Goal: Transaction & Acquisition: Purchase product/service

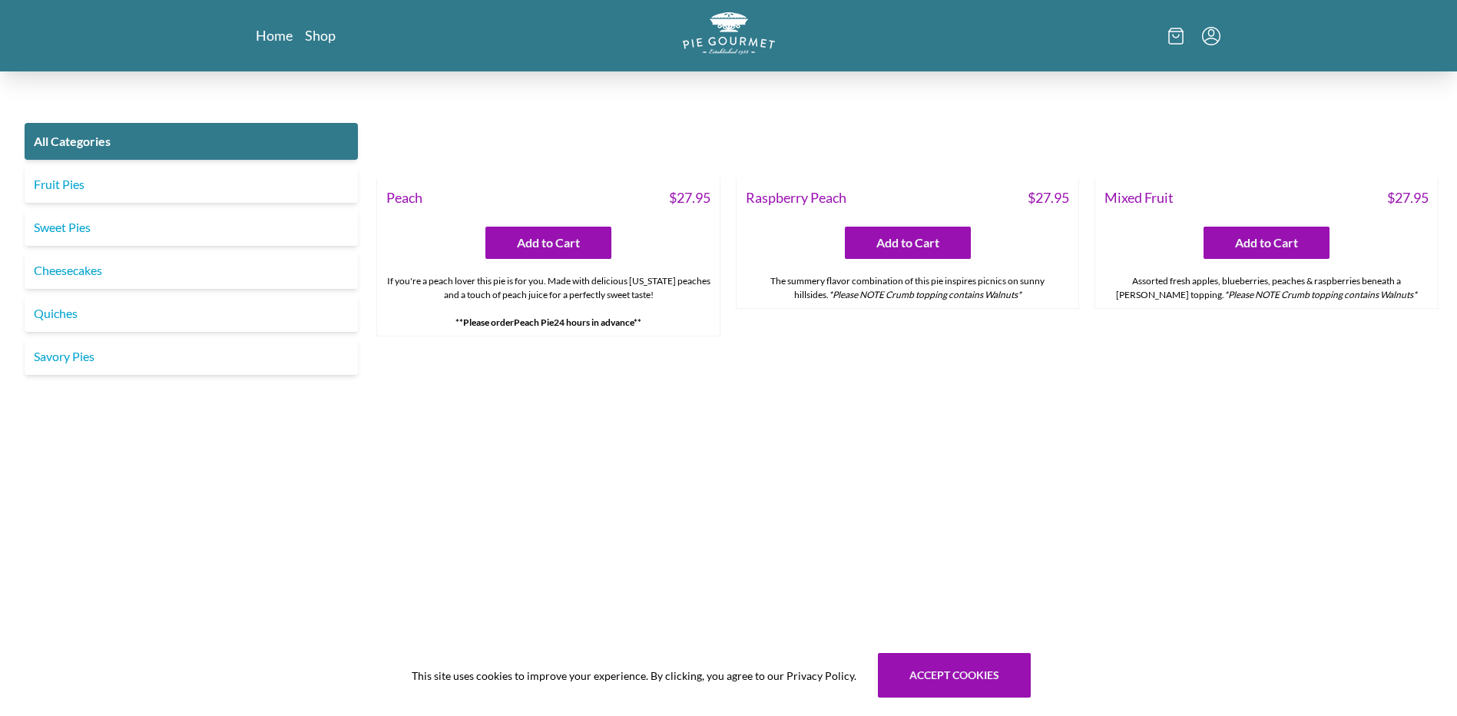
scroll to position [5747, 0]
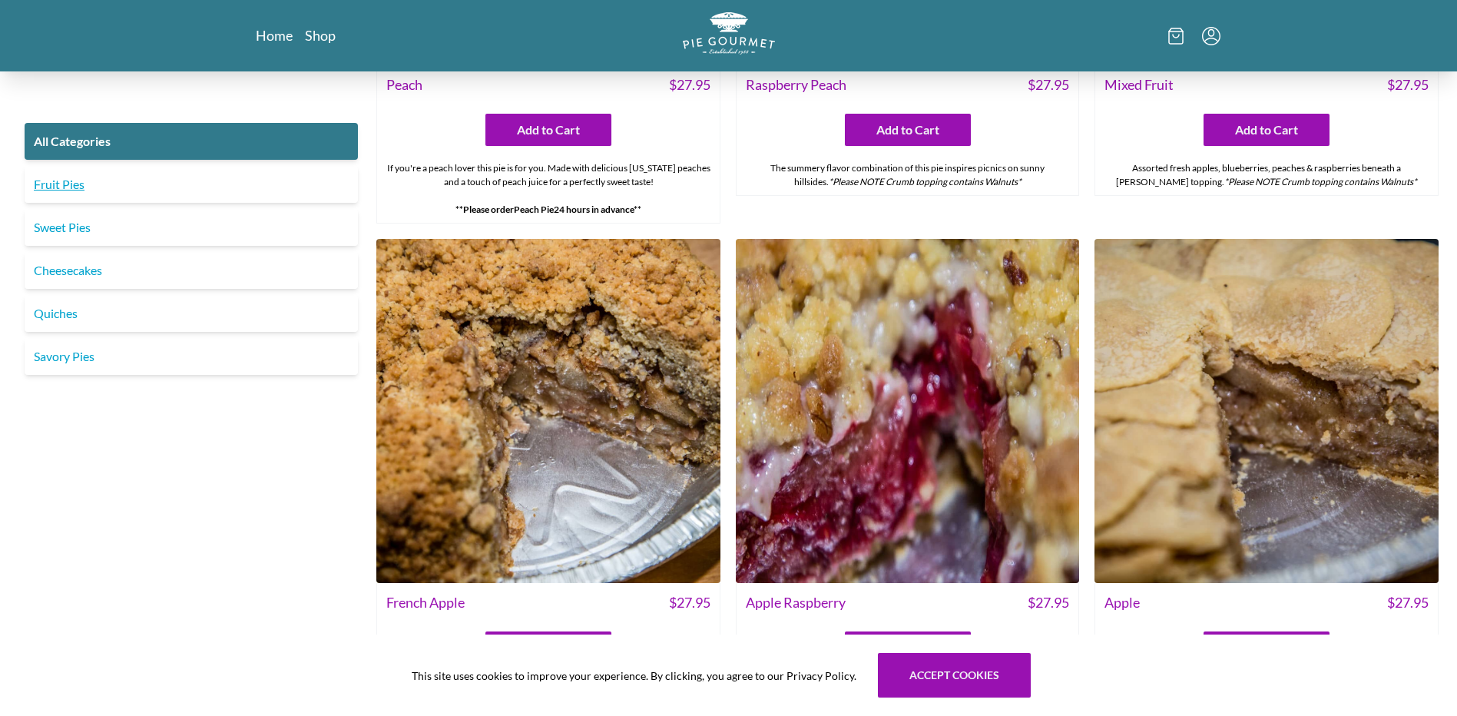
click at [55, 179] on link "Fruit Pies" at bounding box center [191, 184] width 333 height 37
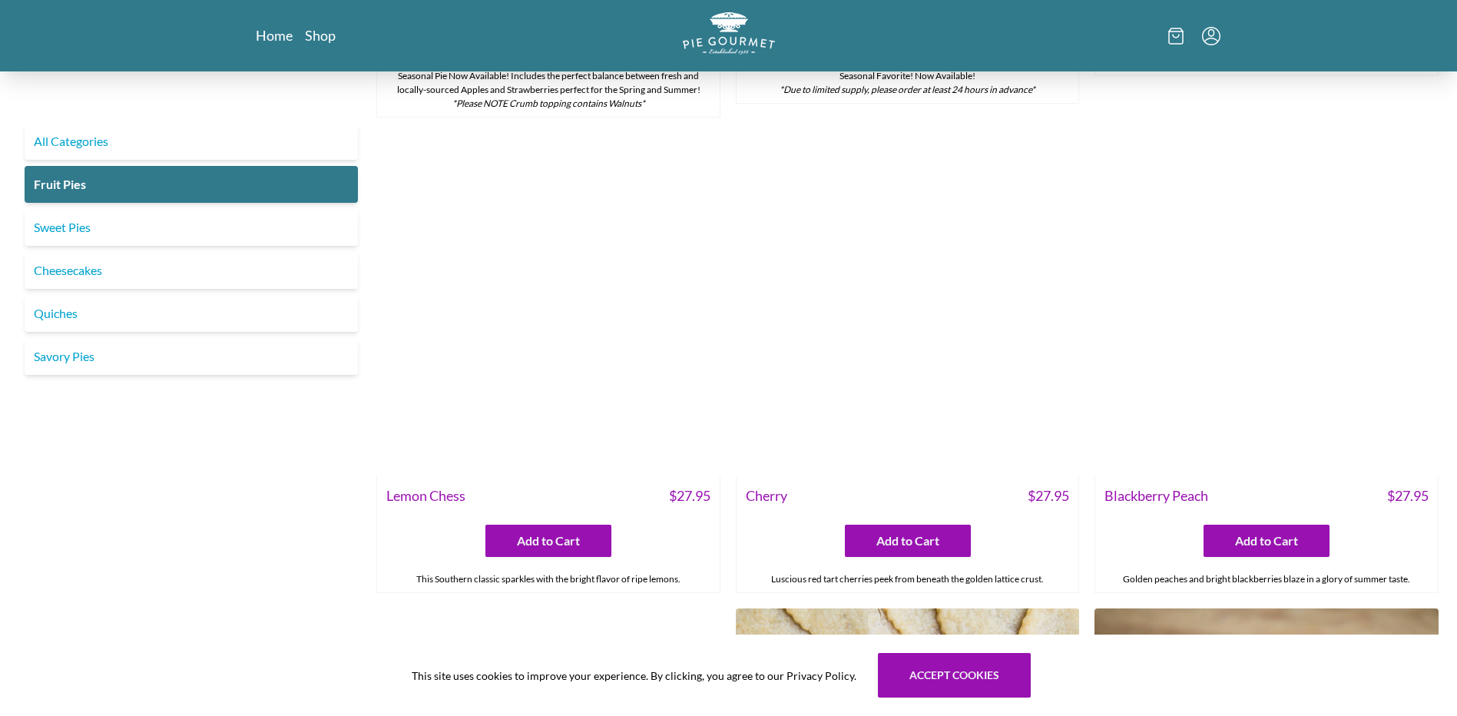
scroll to position [538, 0]
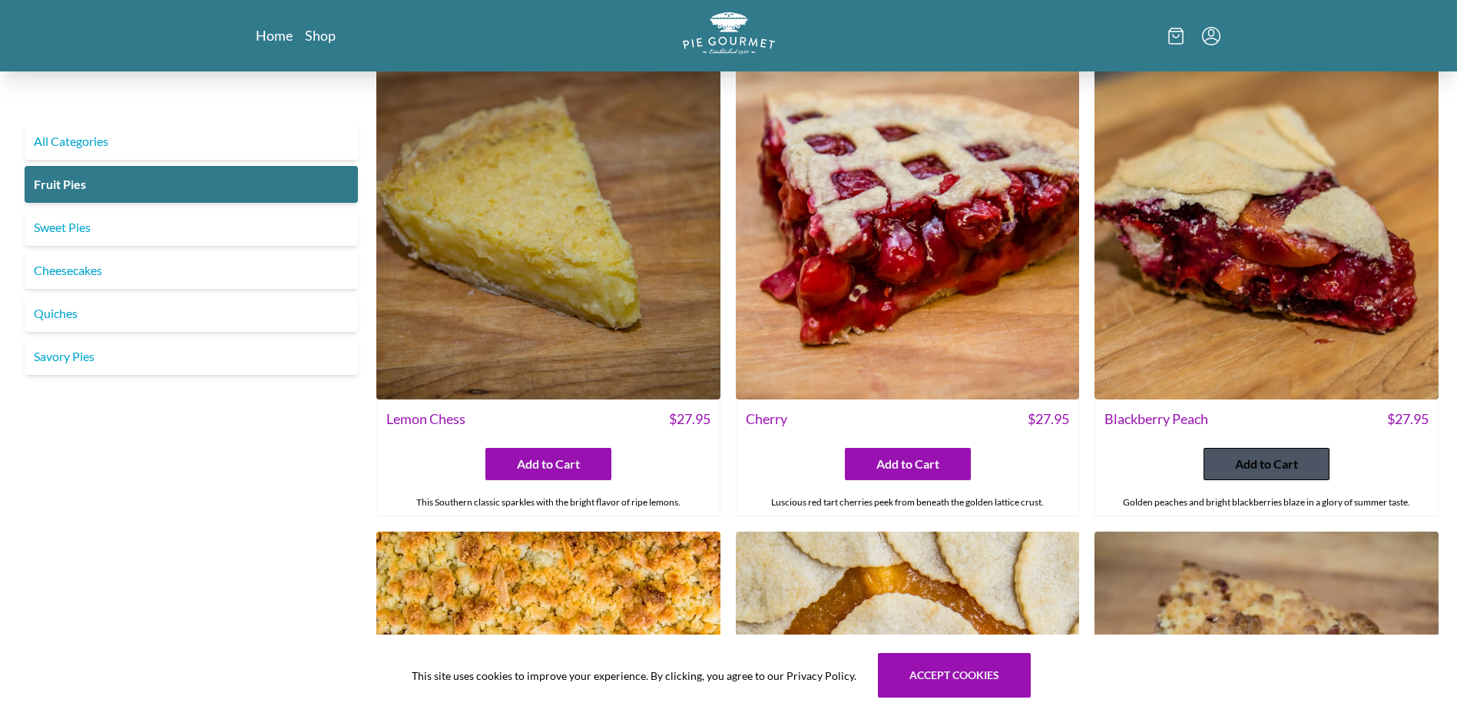
click at [1261, 459] on span "Add to Cart" at bounding box center [1266, 464] width 63 height 18
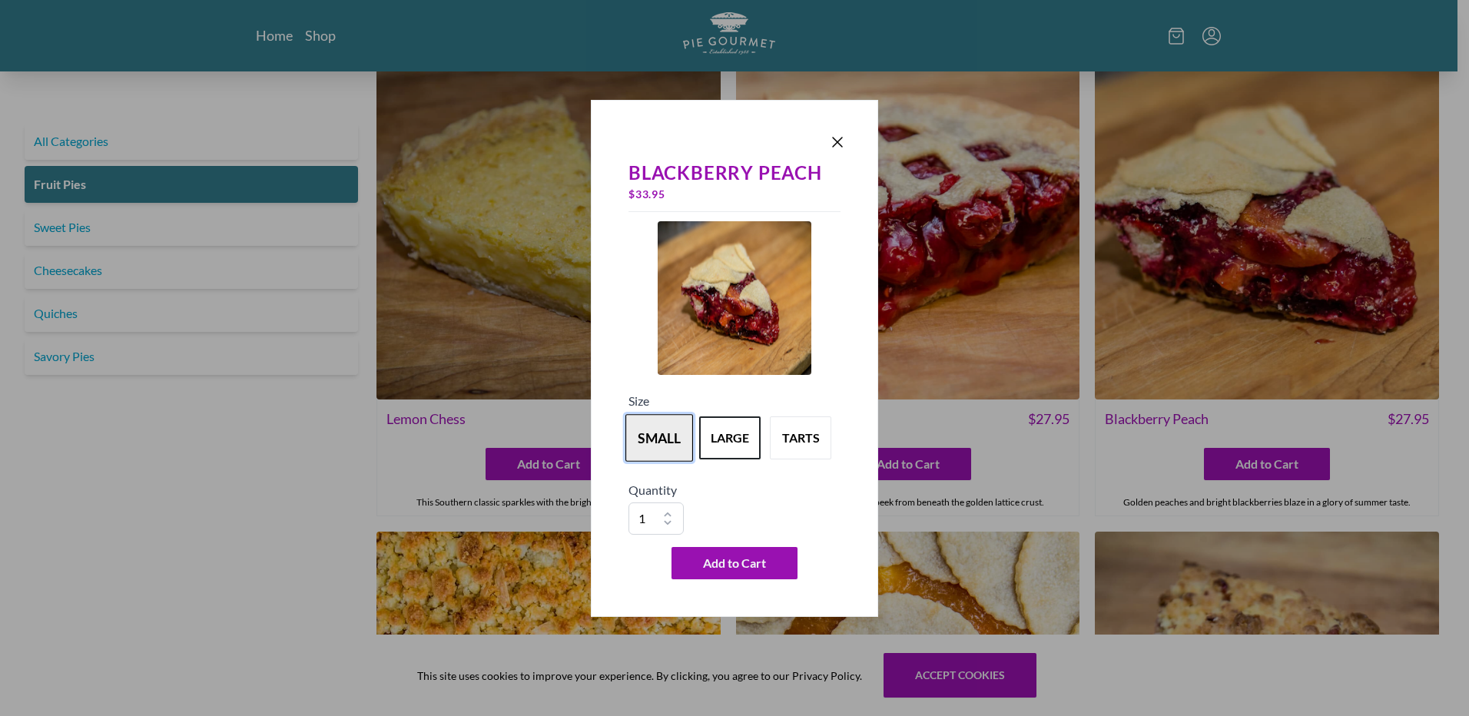
click at [641, 431] on button "small" at bounding box center [659, 438] width 68 height 48
click at [723, 561] on span "Add to Cart" at bounding box center [734, 563] width 63 height 18
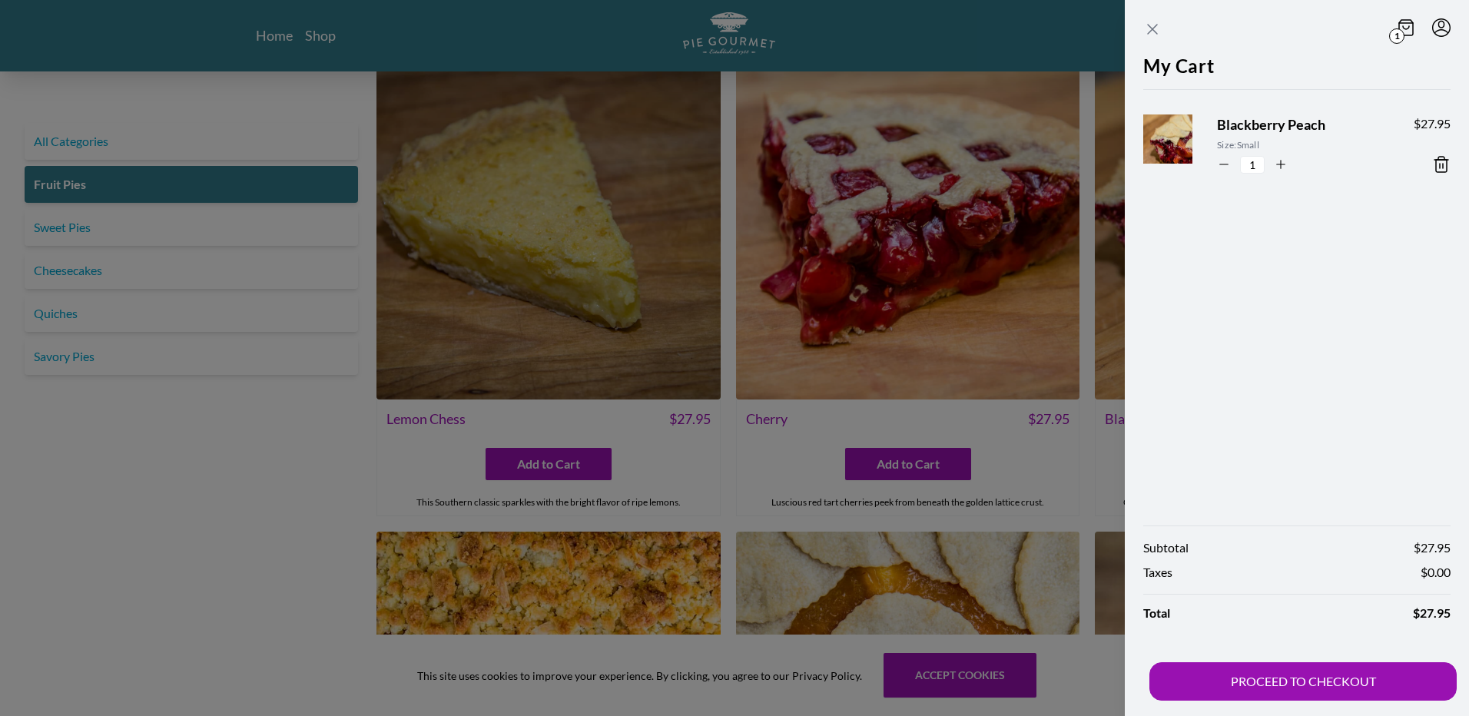
click at [1153, 25] on icon "Close panel" at bounding box center [1152, 29] width 18 height 18
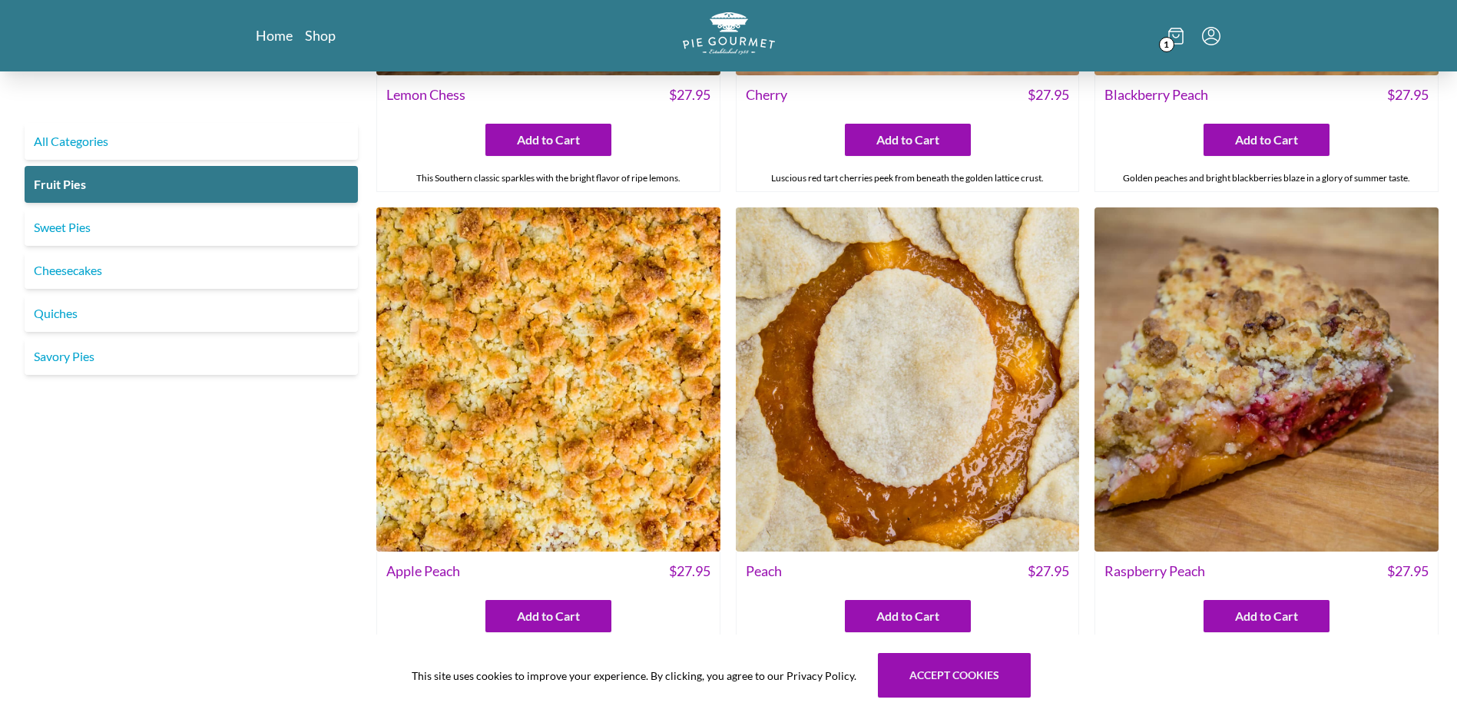
scroll to position [999, 0]
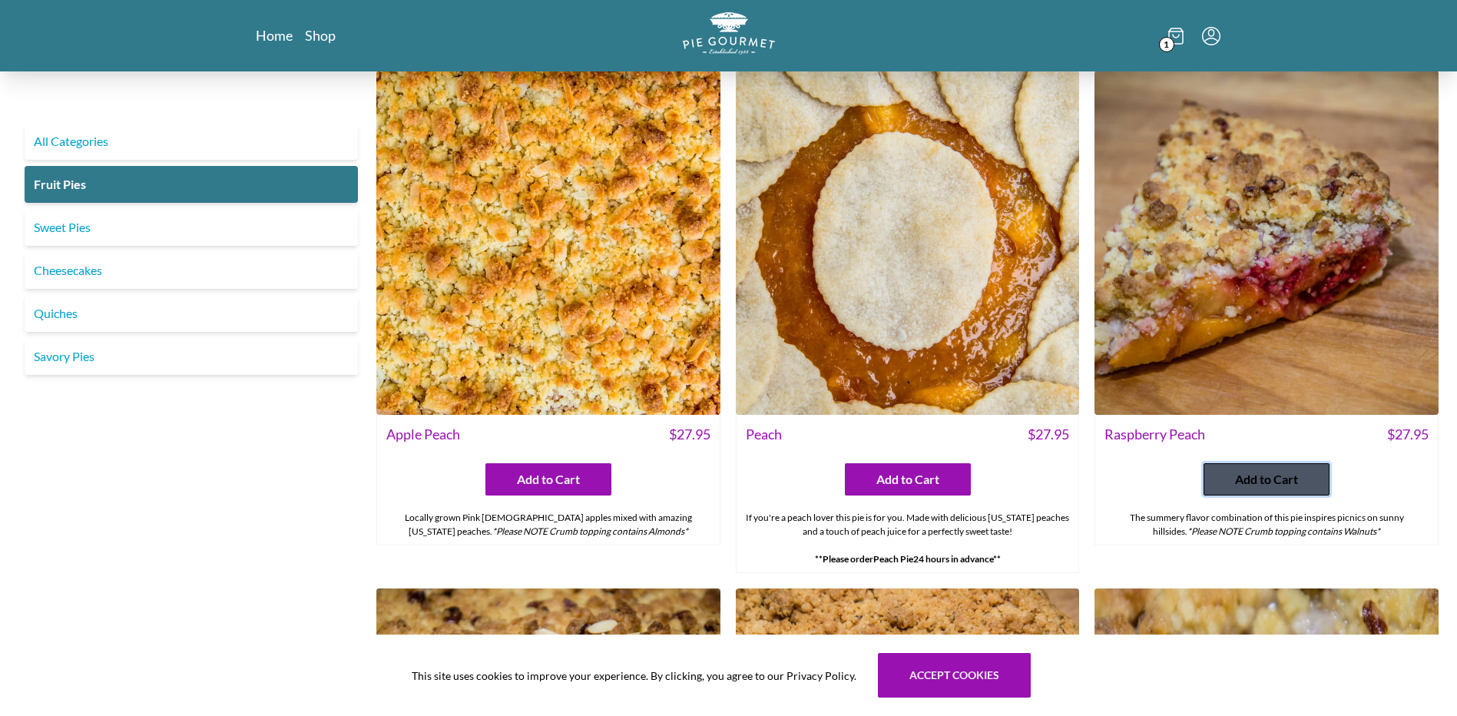
click at [1273, 475] on span "Add to Cart" at bounding box center [1266, 479] width 63 height 18
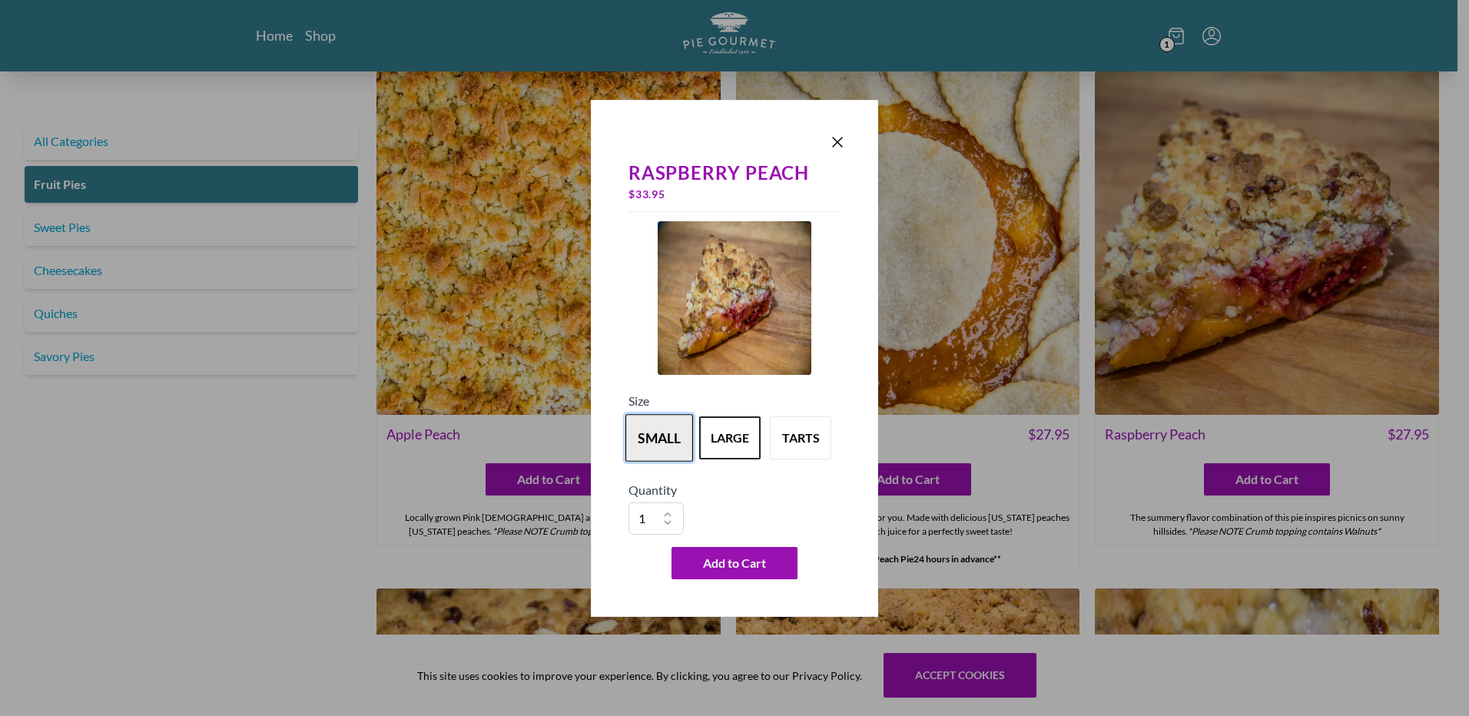
click at [668, 439] on button "small" at bounding box center [659, 438] width 68 height 48
click at [735, 565] on span "Add to Cart" at bounding box center [734, 563] width 63 height 18
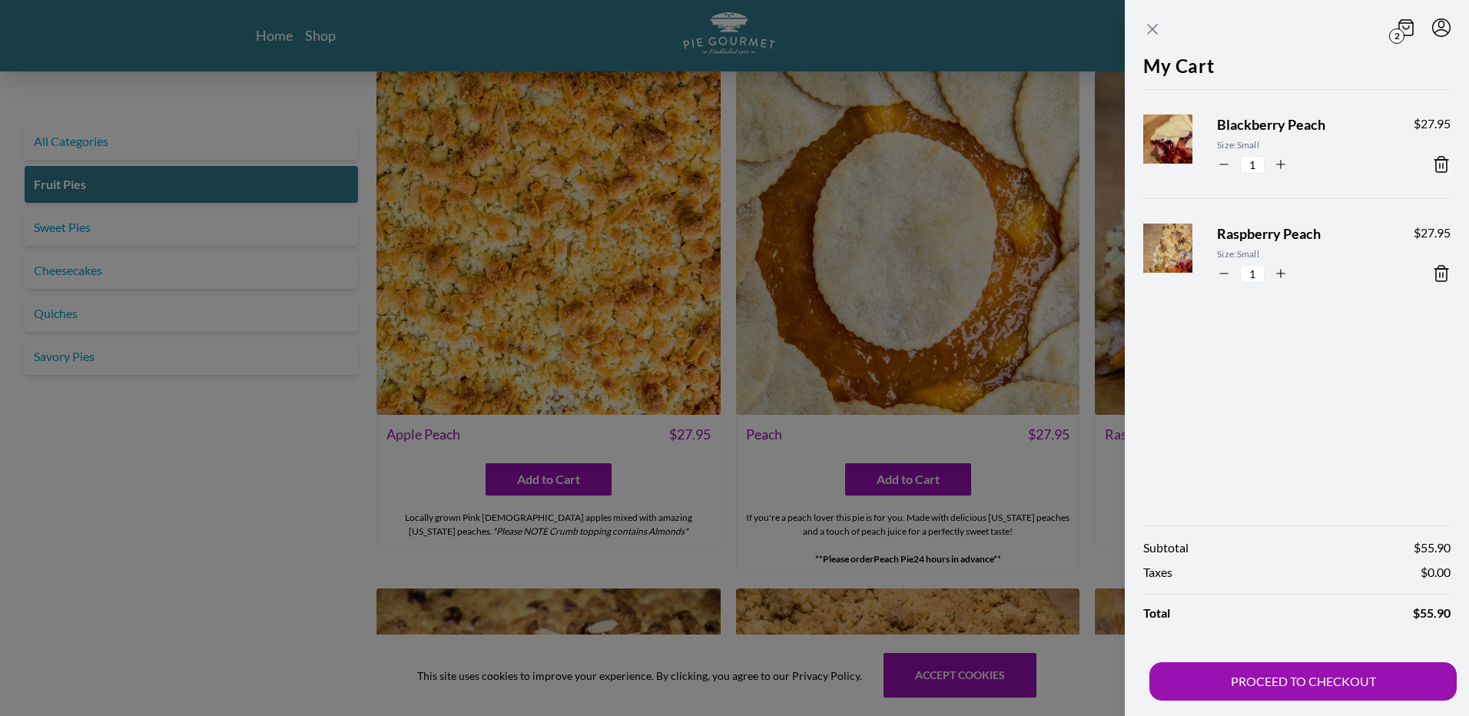
click at [1150, 26] on icon "Close panel" at bounding box center [1152, 29] width 9 height 9
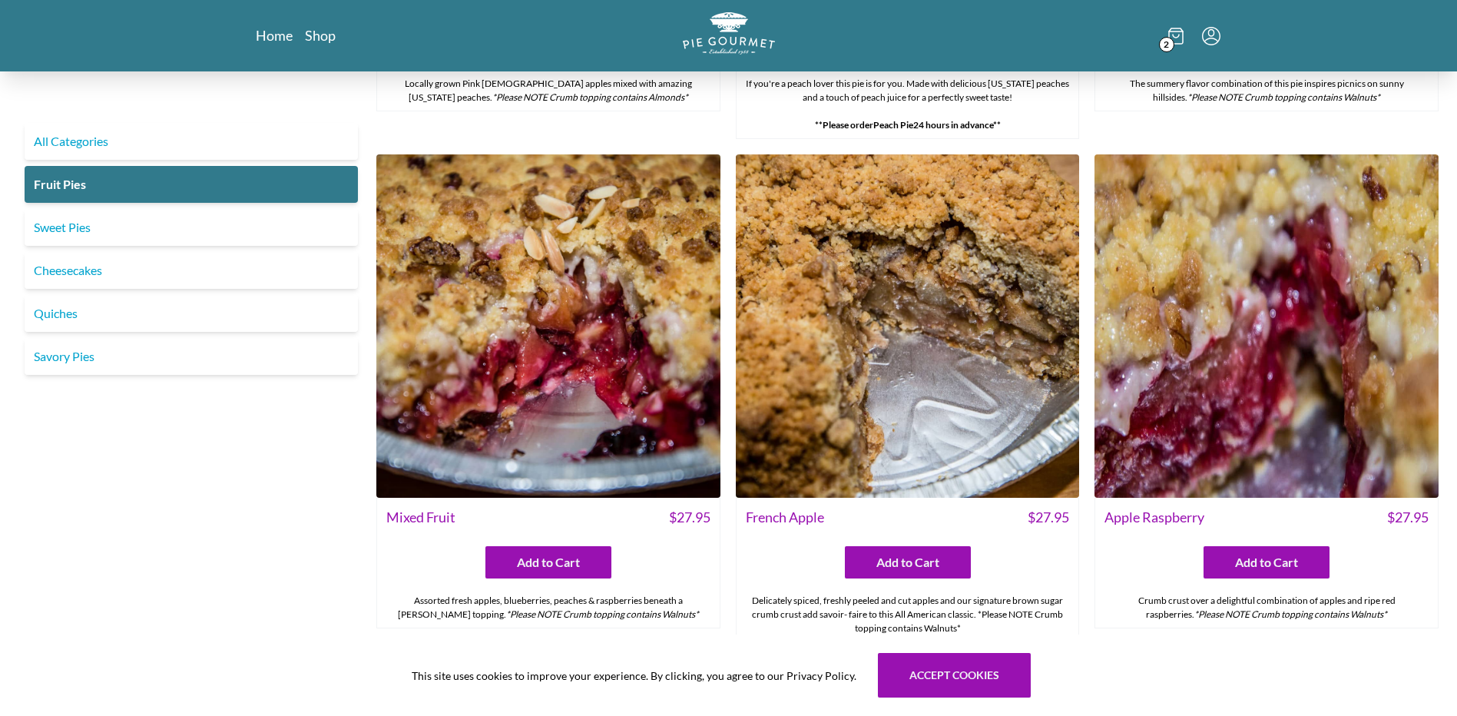
scroll to position [1460, 0]
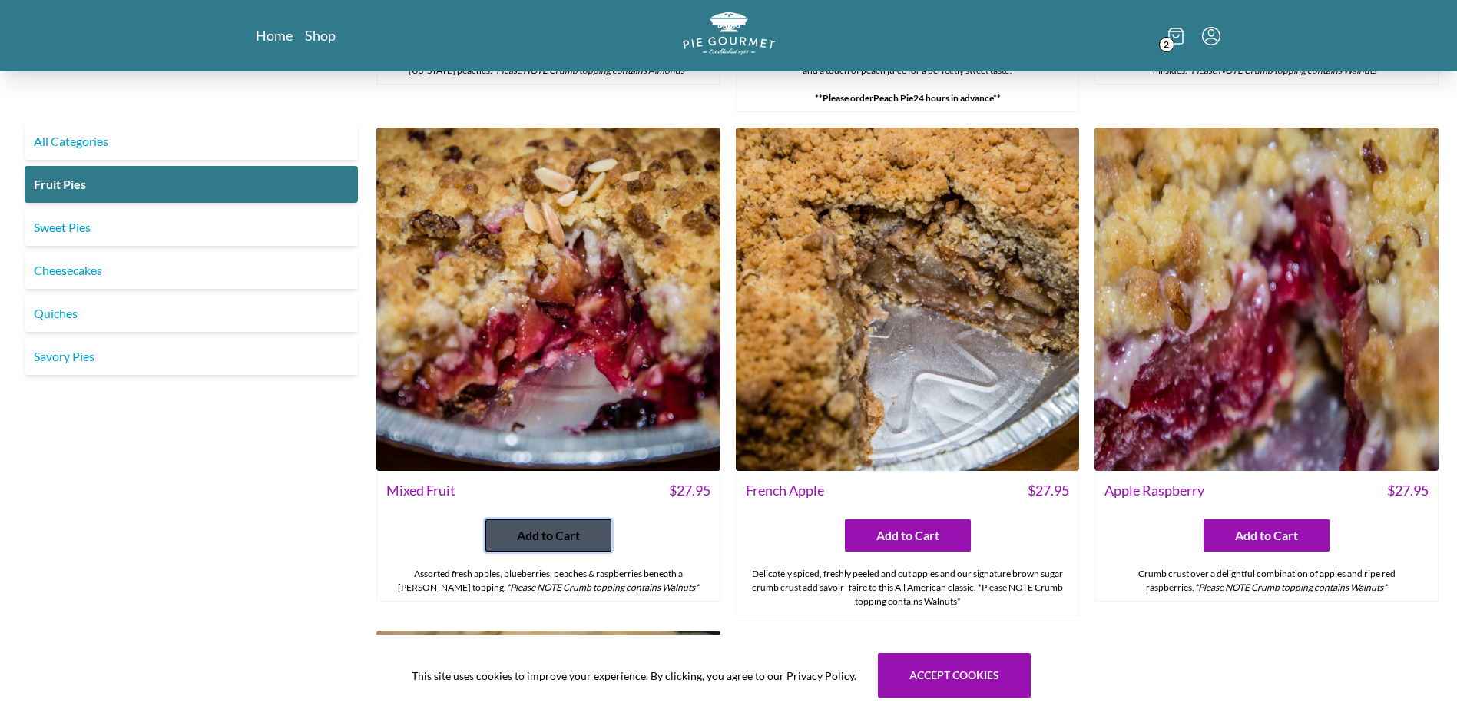
click at [542, 532] on span "Add to Cart" at bounding box center [548, 535] width 63 height 18
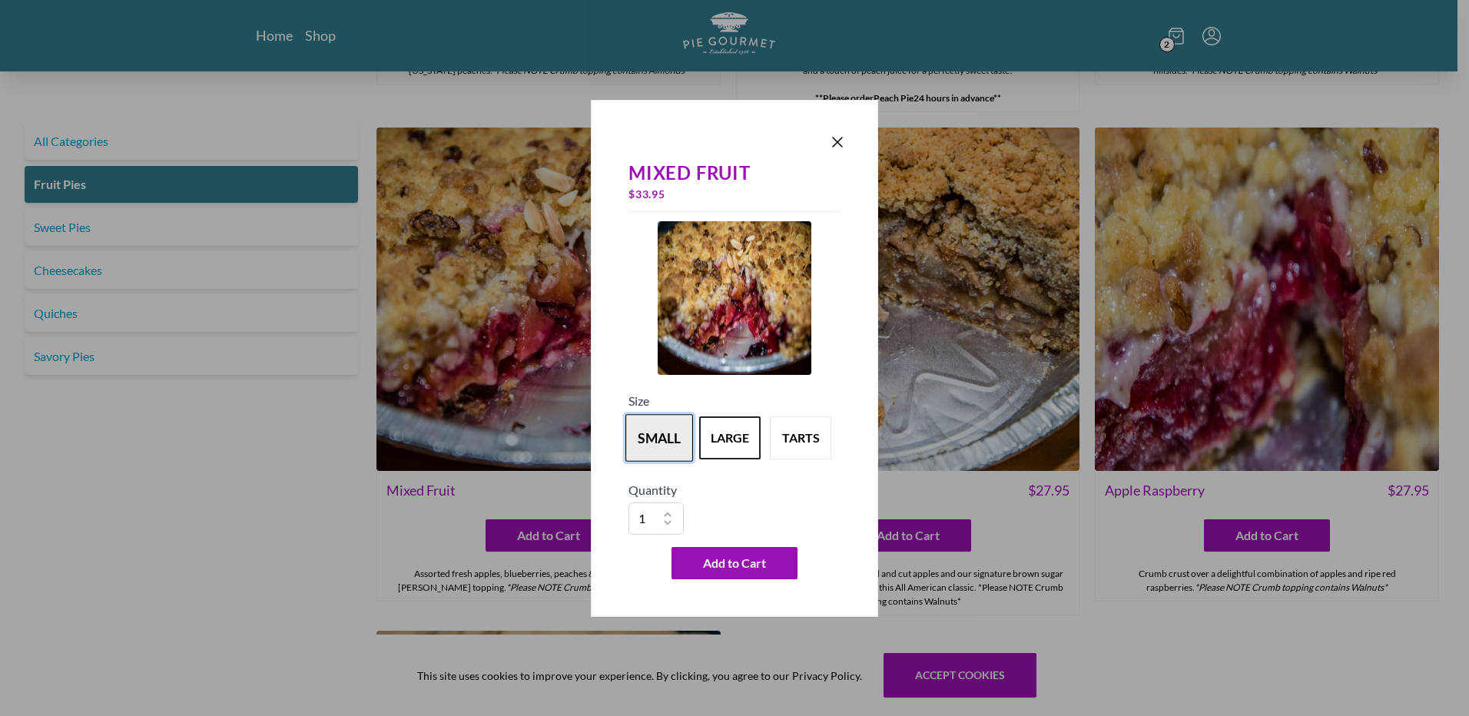
click at [664, 432] on button "small" at bounding box center [659, 438] width 68 height 48
click at [746, 559] on span "Add to Cart" at bounding box center [734, 563] width 63 height 18
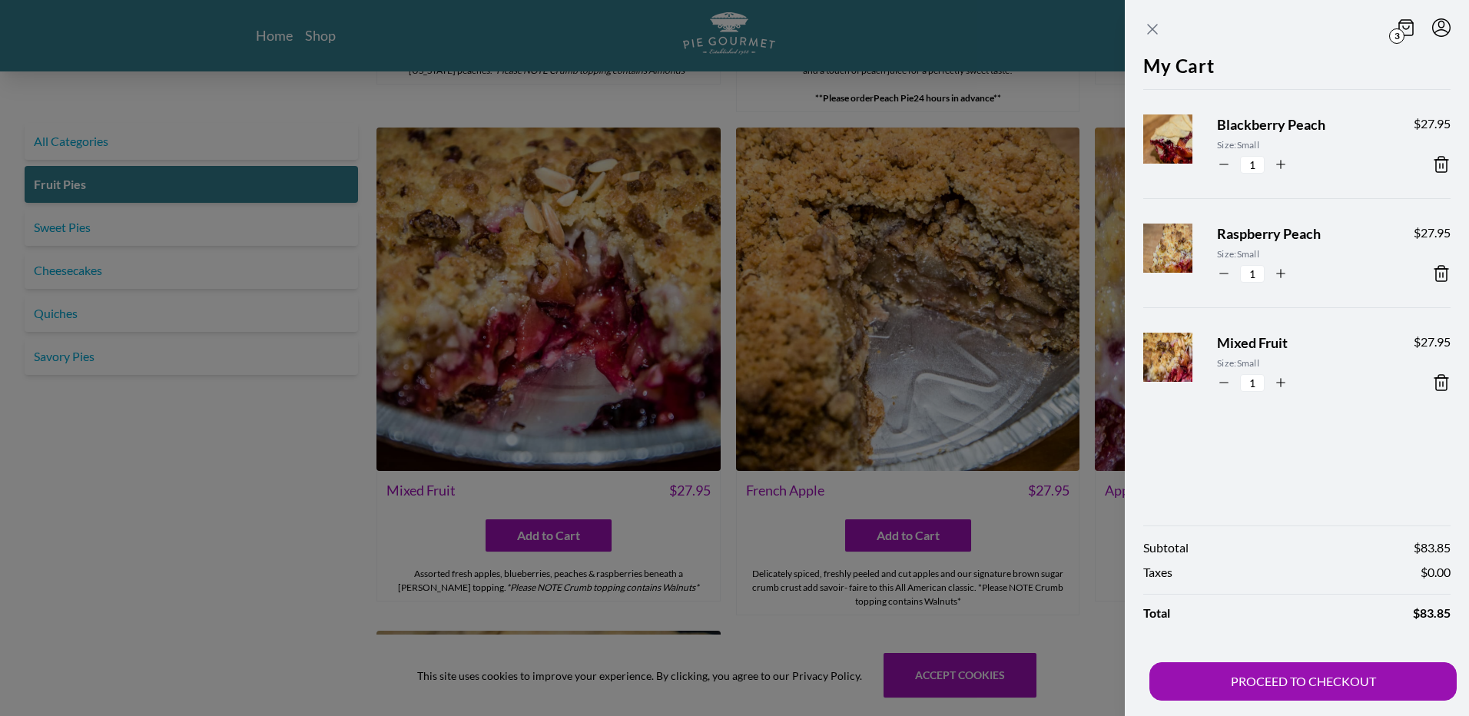
click at [1152, 23] on icon "Close panel" at bounding box center [1152, 29] width 18 height 18
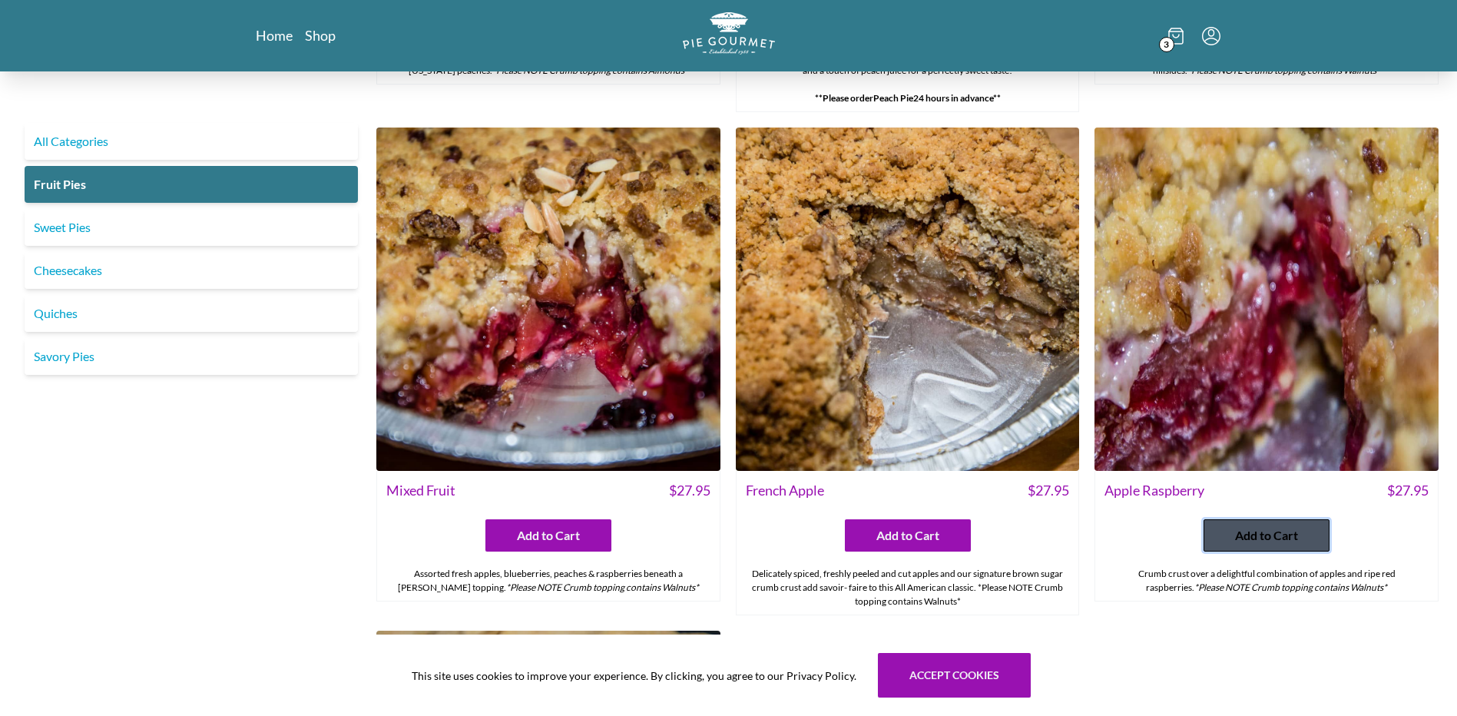
click at [1272, 533] on span "Add to Cart" at bounding box center [1266, 535] width 63 height 18
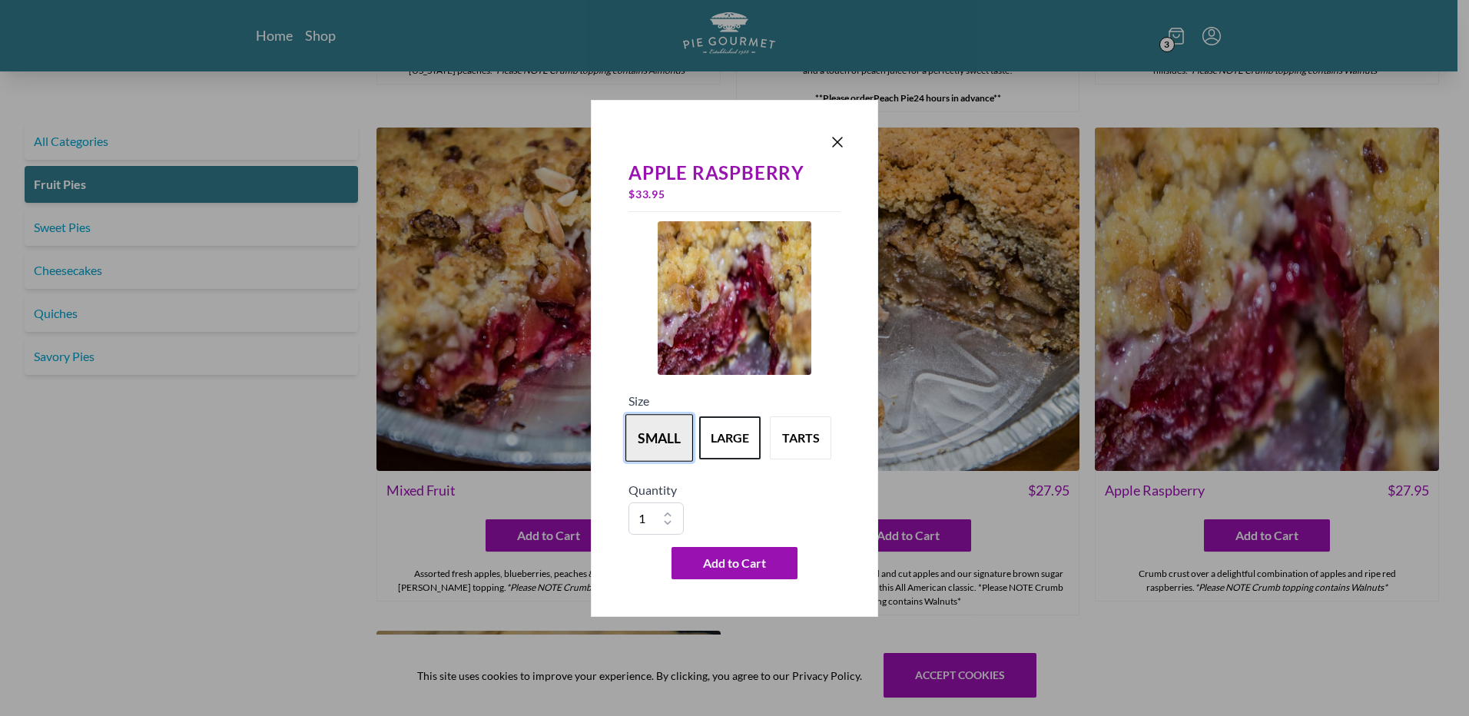
click at [655, 428] on button "small" at bounding box center [659, 438] width 68 height 48
click at [734, 559] on span "Add to Cart" at bounding box center [734, 563] width 63 height 18
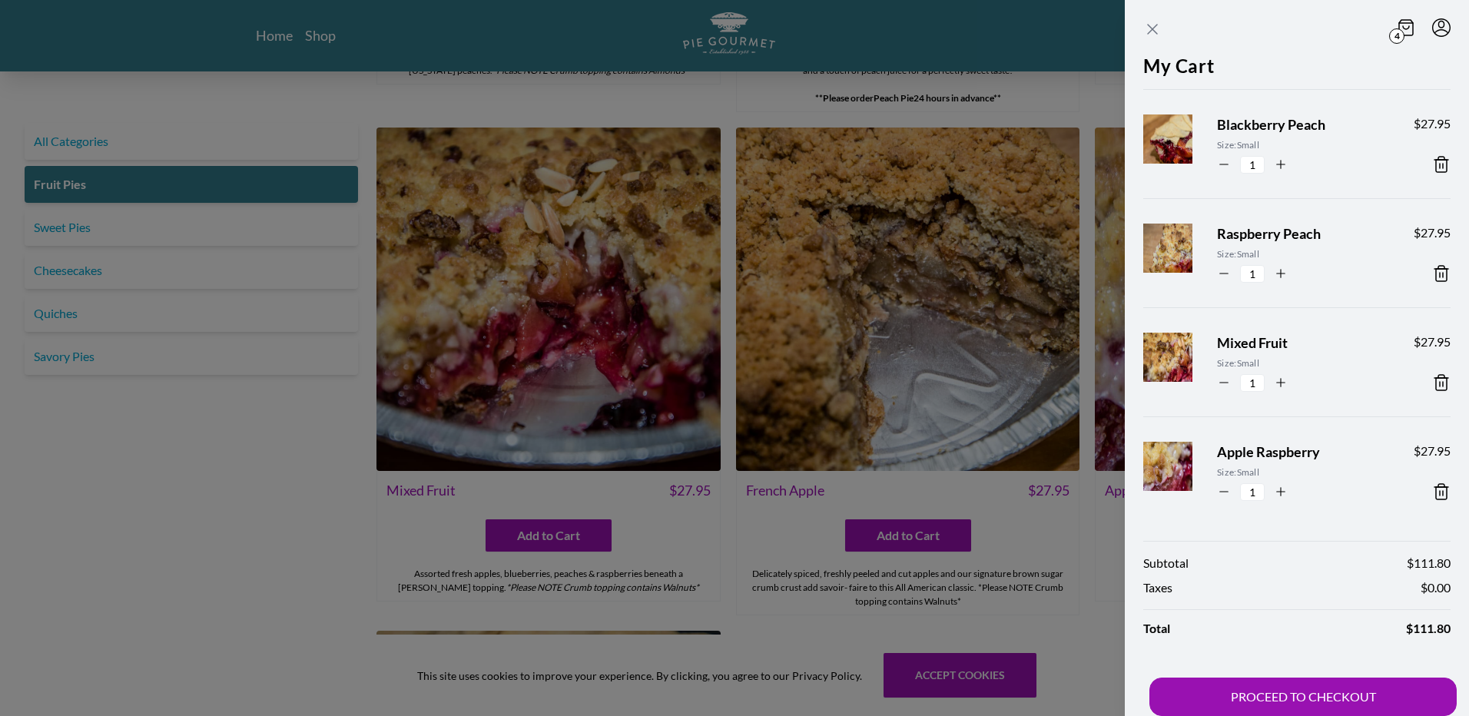
click at [1155, 23] on icon "Close panel" at bounding box center [1152, 29] width 18 height 18
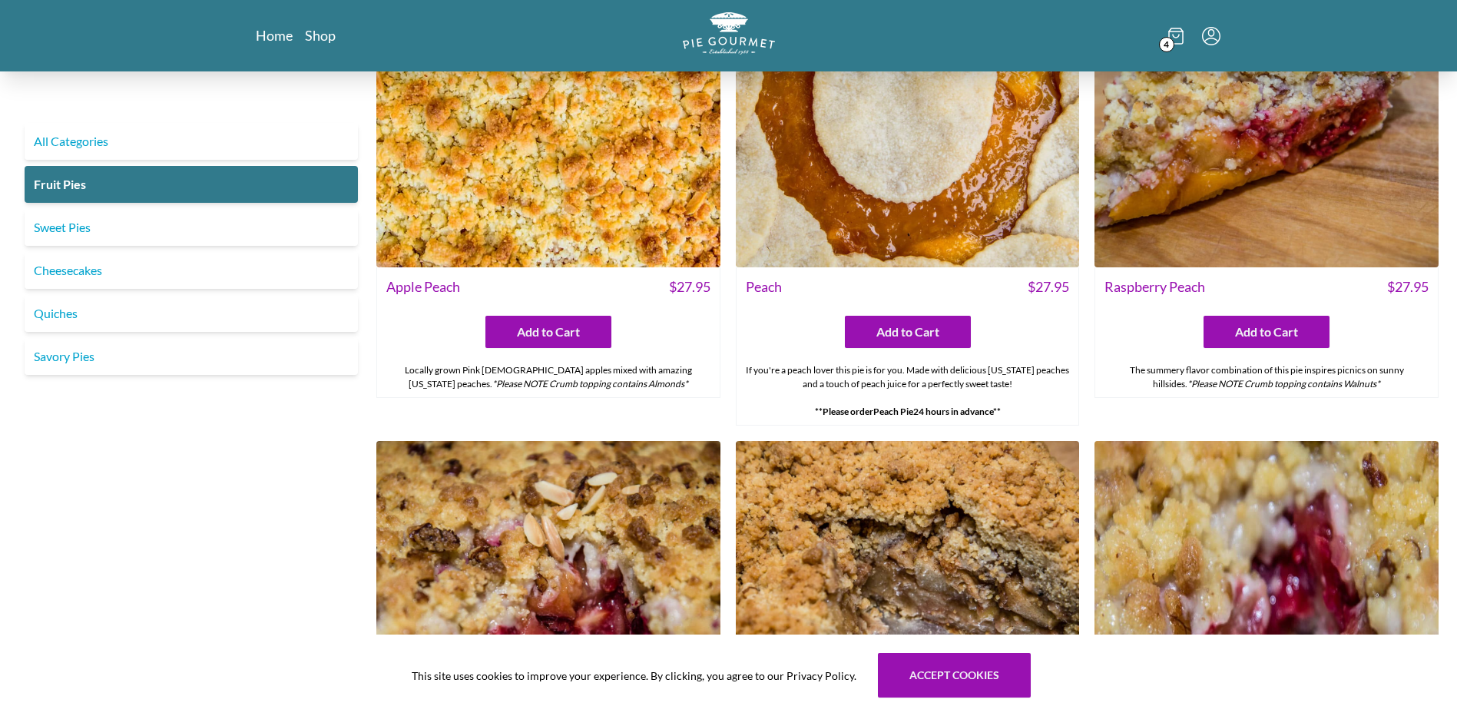
scroll to position [1069, 0]
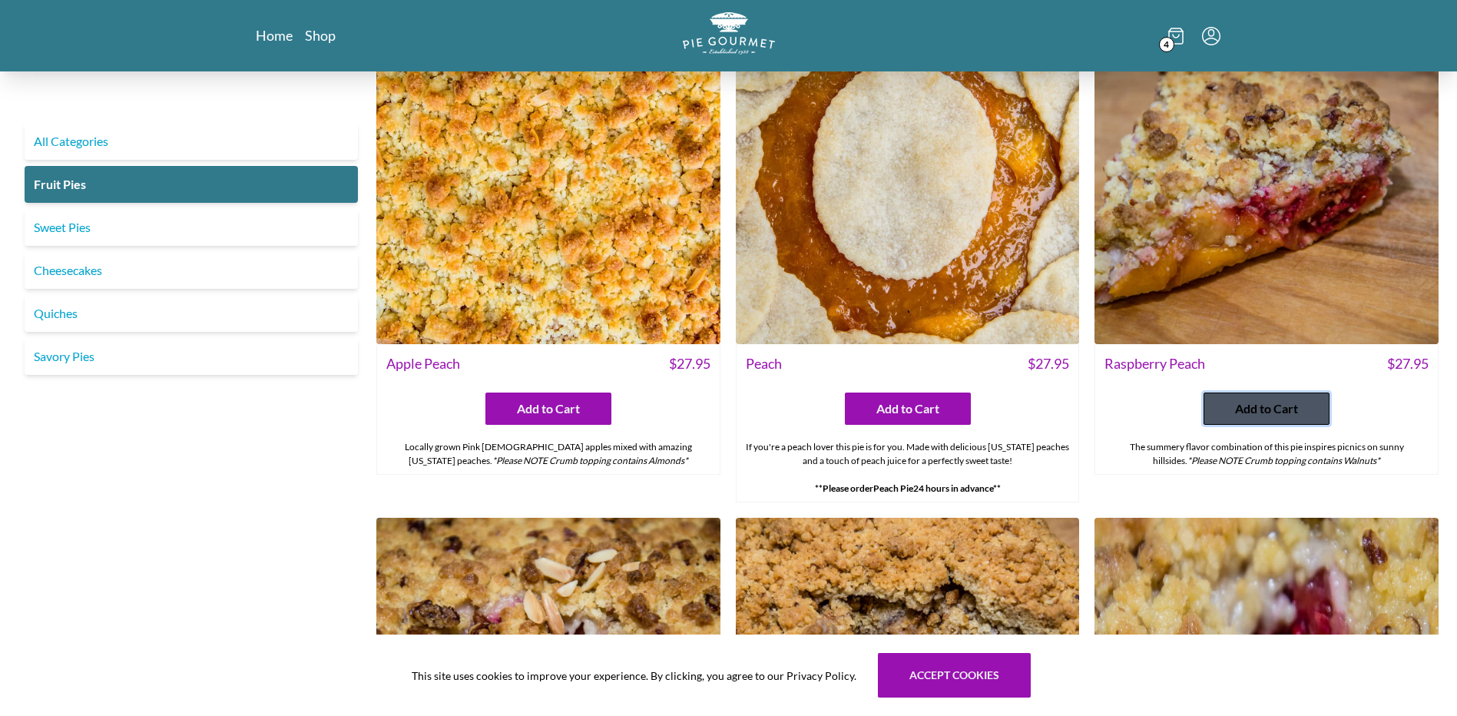
click at [1281, 409] on span "Add to Cart" at bounding box center [1266, 408] width 63 height 18
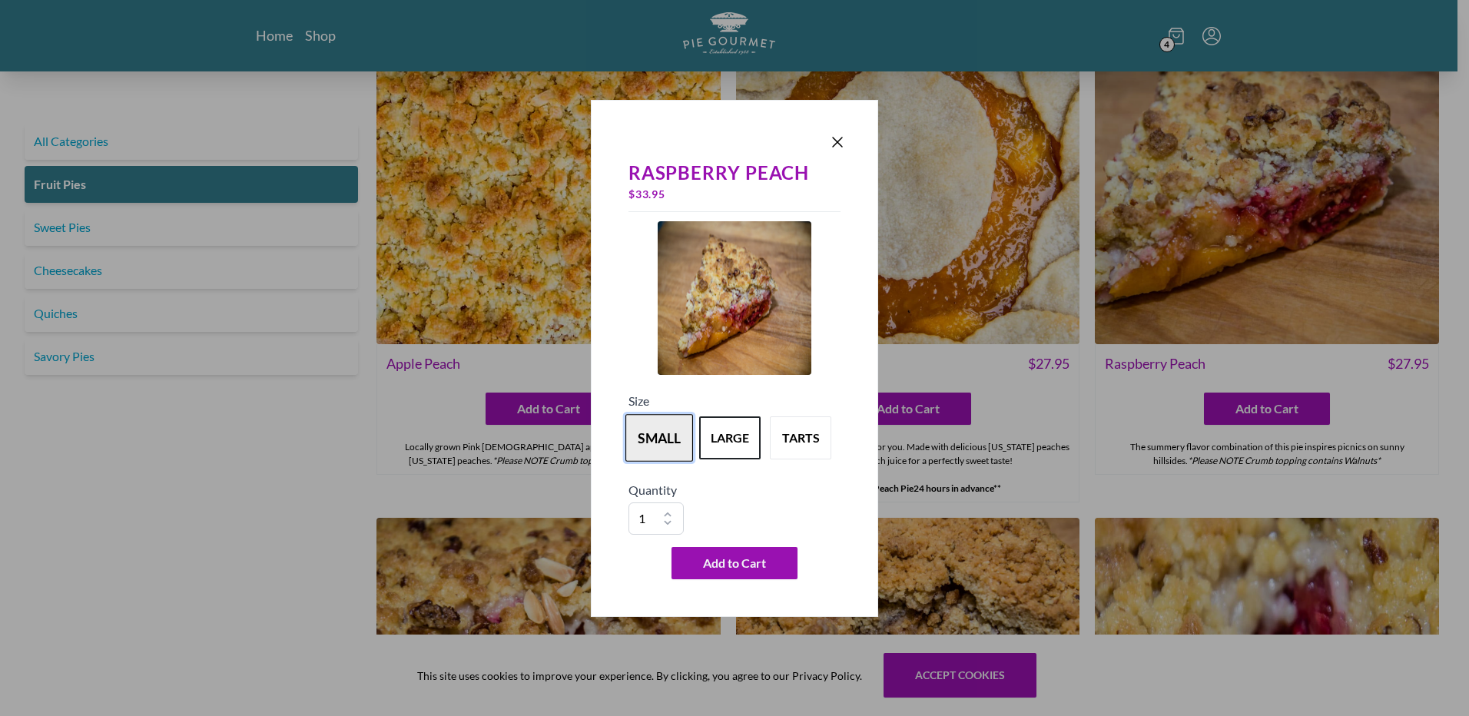
click at [646, 436] on button "small" at bounding box center [659, 438] width 68 height 48
click at [743, 559] on span "Add to Cart" at bounding box center [734, 563] width 63 height 18
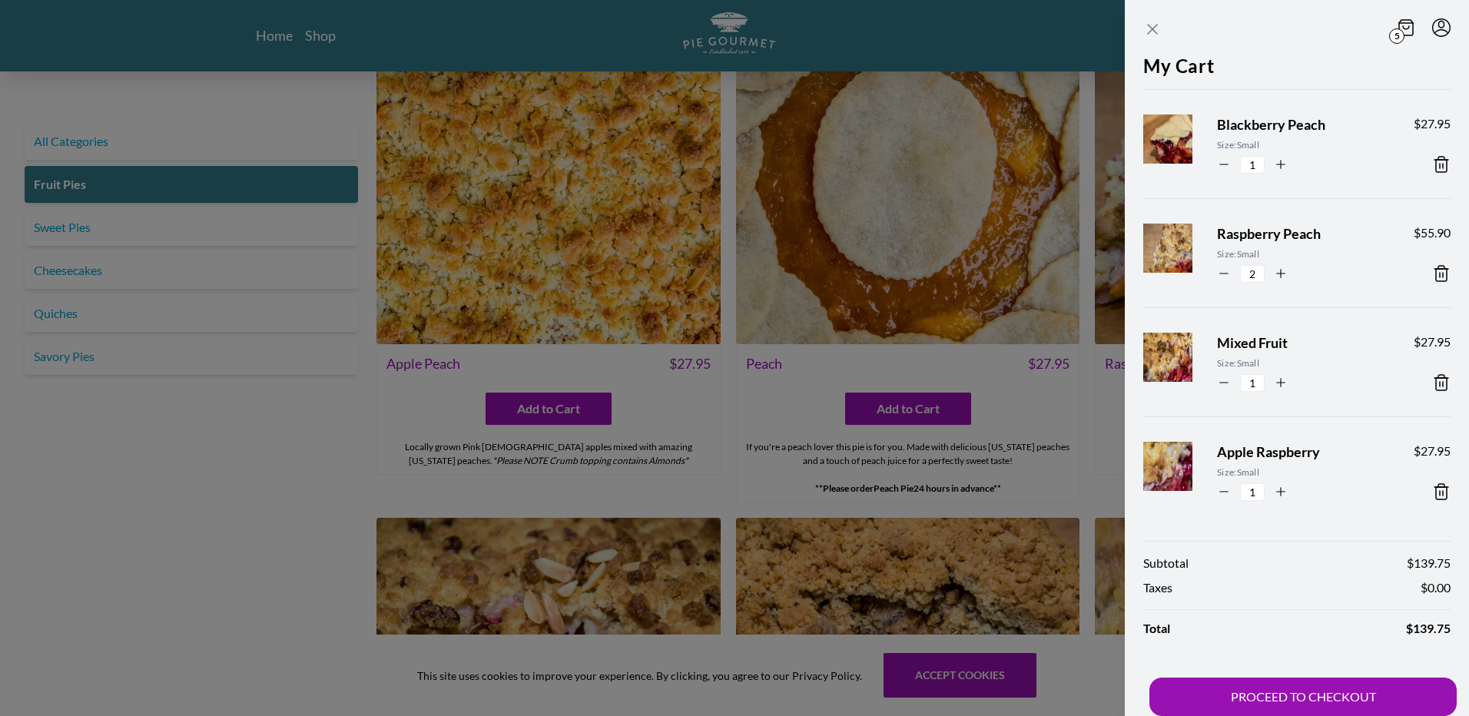
click at [1152, 24] on icon "Close panel" at bounding box center [1152, 29] width 18 height 18
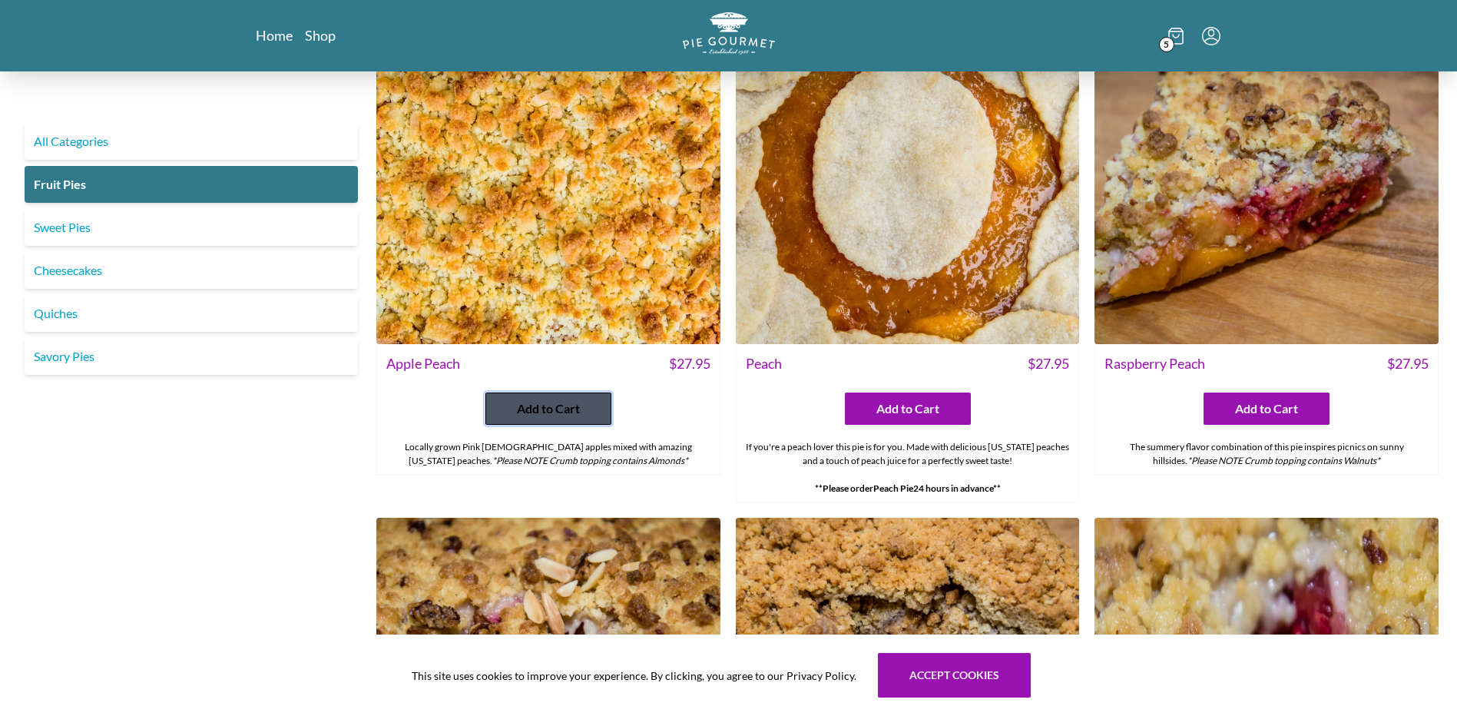
click at [546, 403] on span "Add to Cart" at bounding box center [548, 408] width 63 height 18
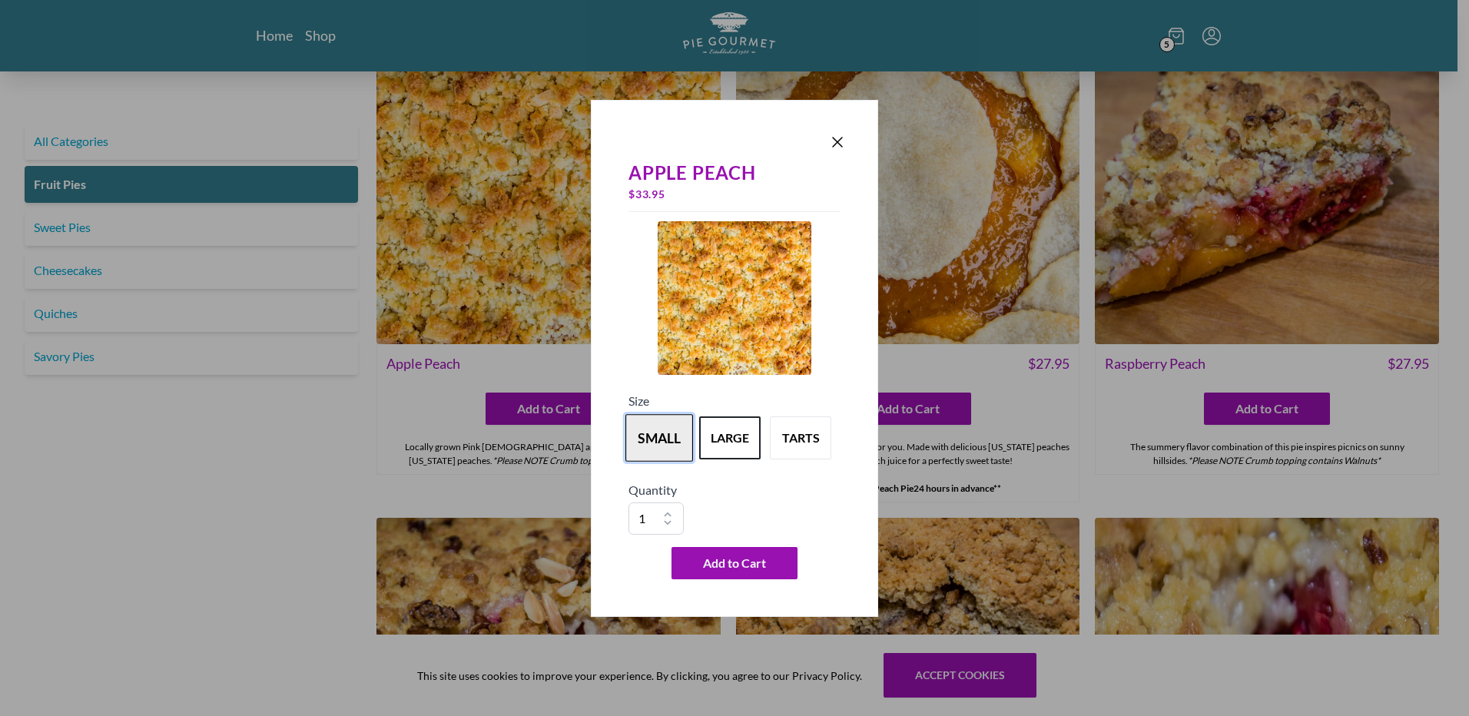
click at [647, 426] on button "small" at bounding box center [659, 438] width 68 height 48
click at [735, 555] on span "Add to Cart" at bounding box center [734, 563] width 63 height 18
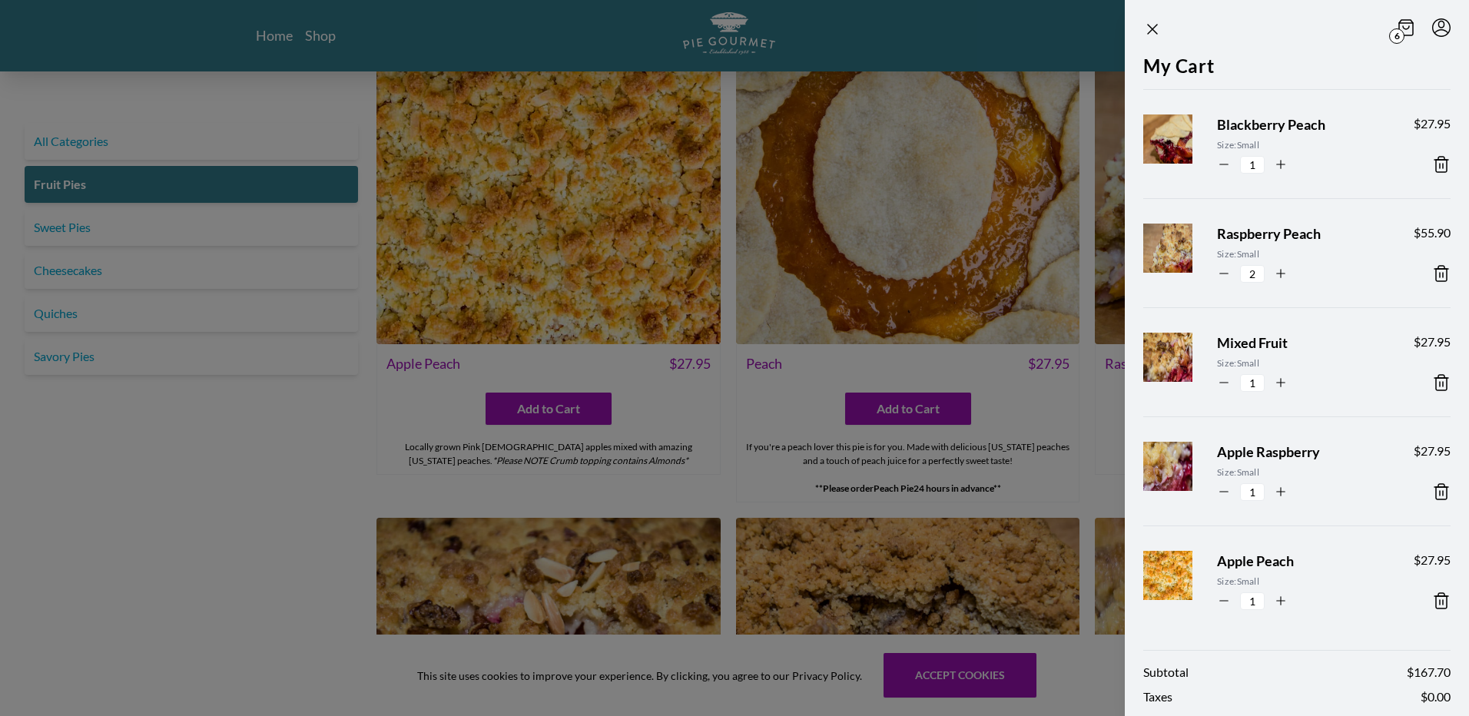
click at [1150, 23] on icon "Close panel" at bounding box center [1152, 29] width 18 height 18
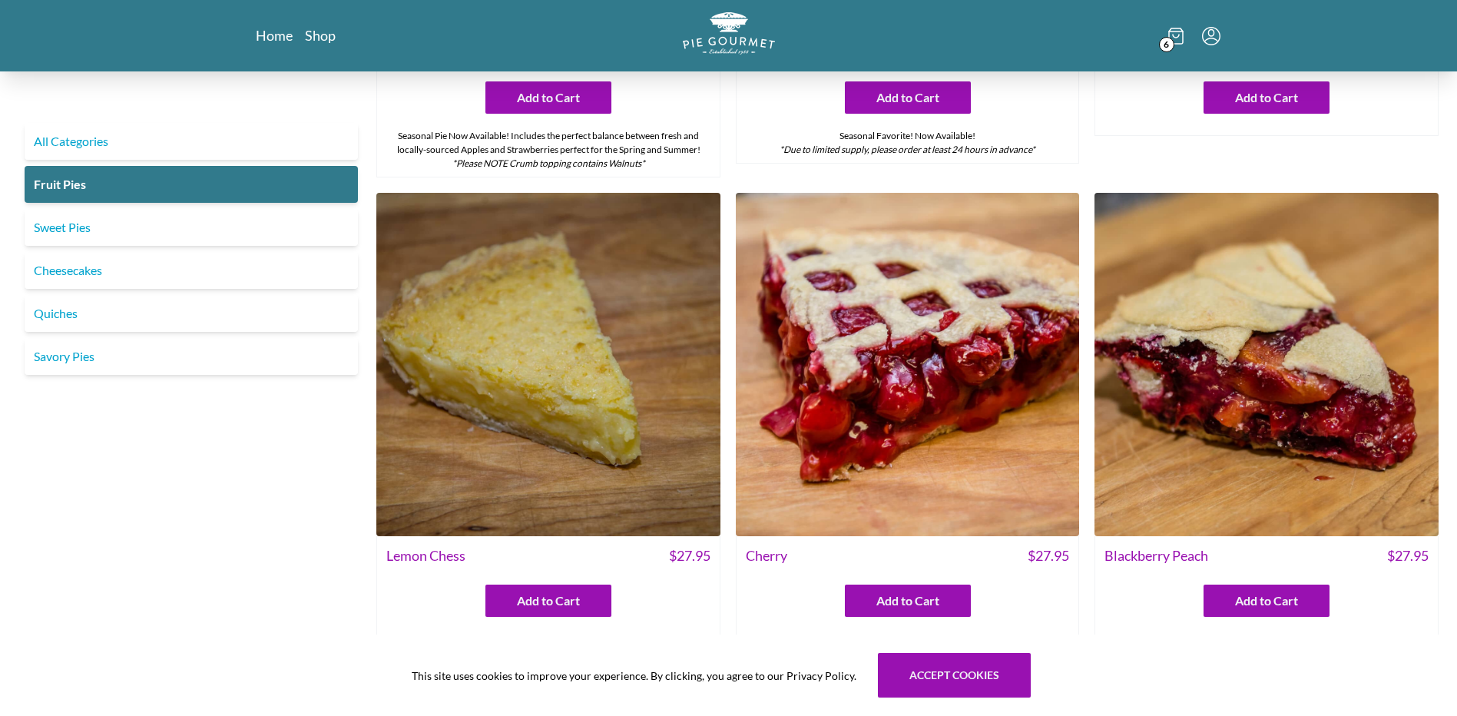
scroll to position [489, 0]
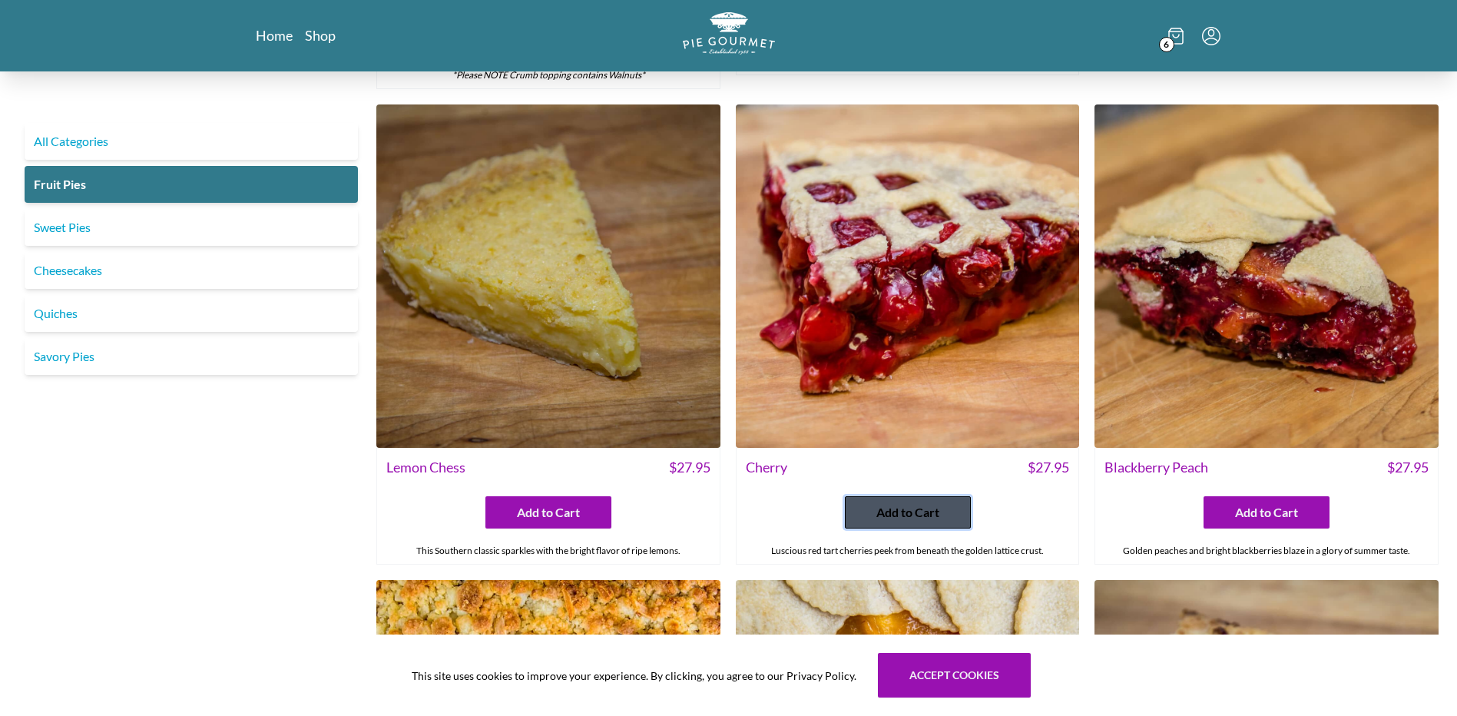
click at [904, 505] on span "Add to Cart" at bounding box center [908, 512] width 63 height 18
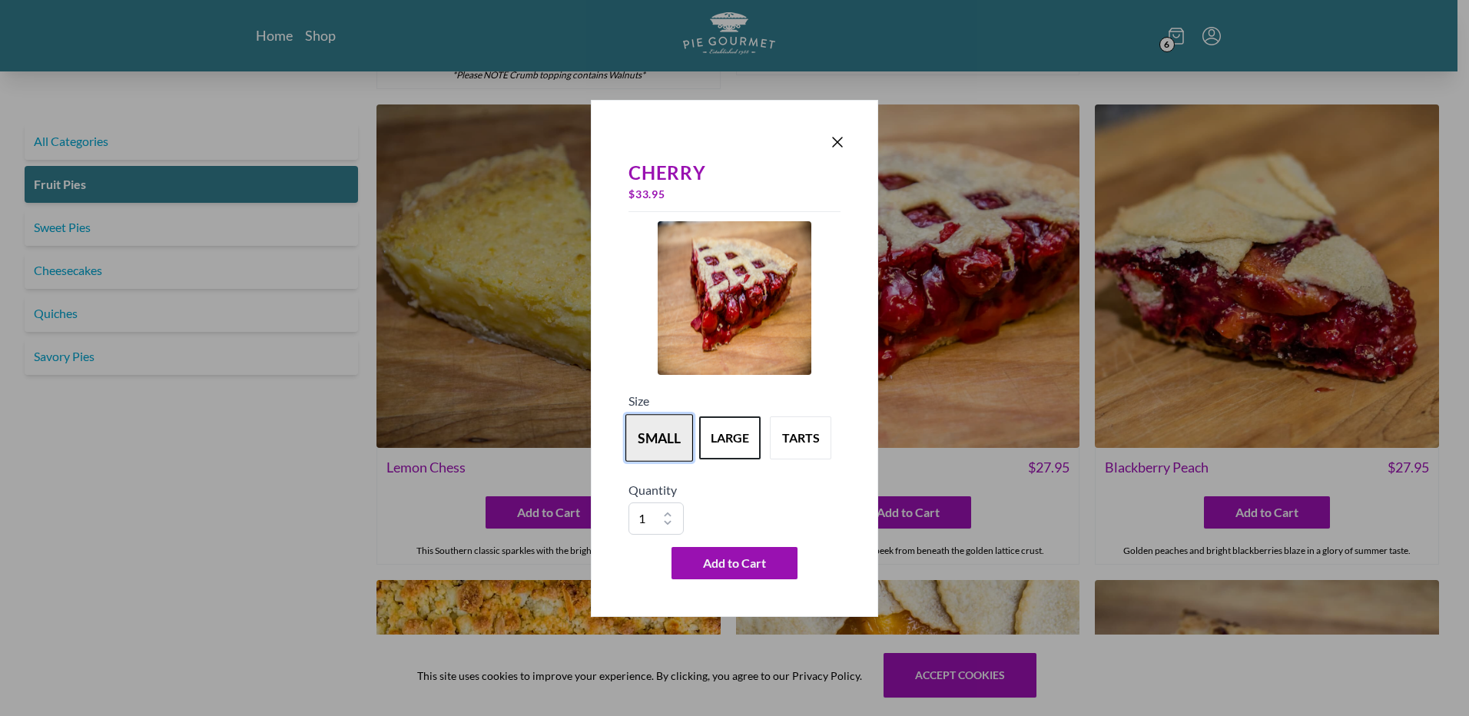
click at [648, 431] on button "small" at bounding box center [659, 438] width 68 height 48
click at [734, 558] on span "Add to Cart" at bounding box center [734, 563] width 63 height 18
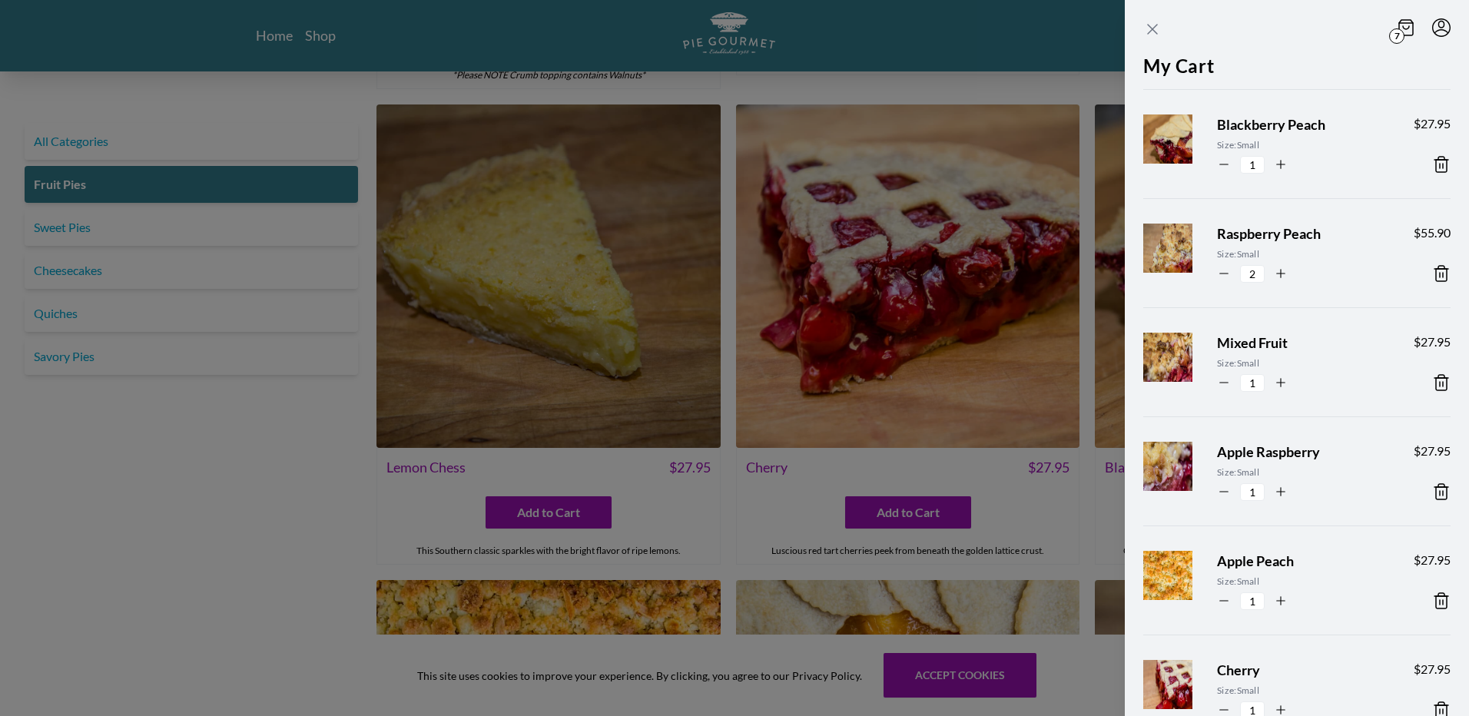
click at [1154, 25] on icon "Close panel" at bounding box center [1152, 29] width 18 height 18
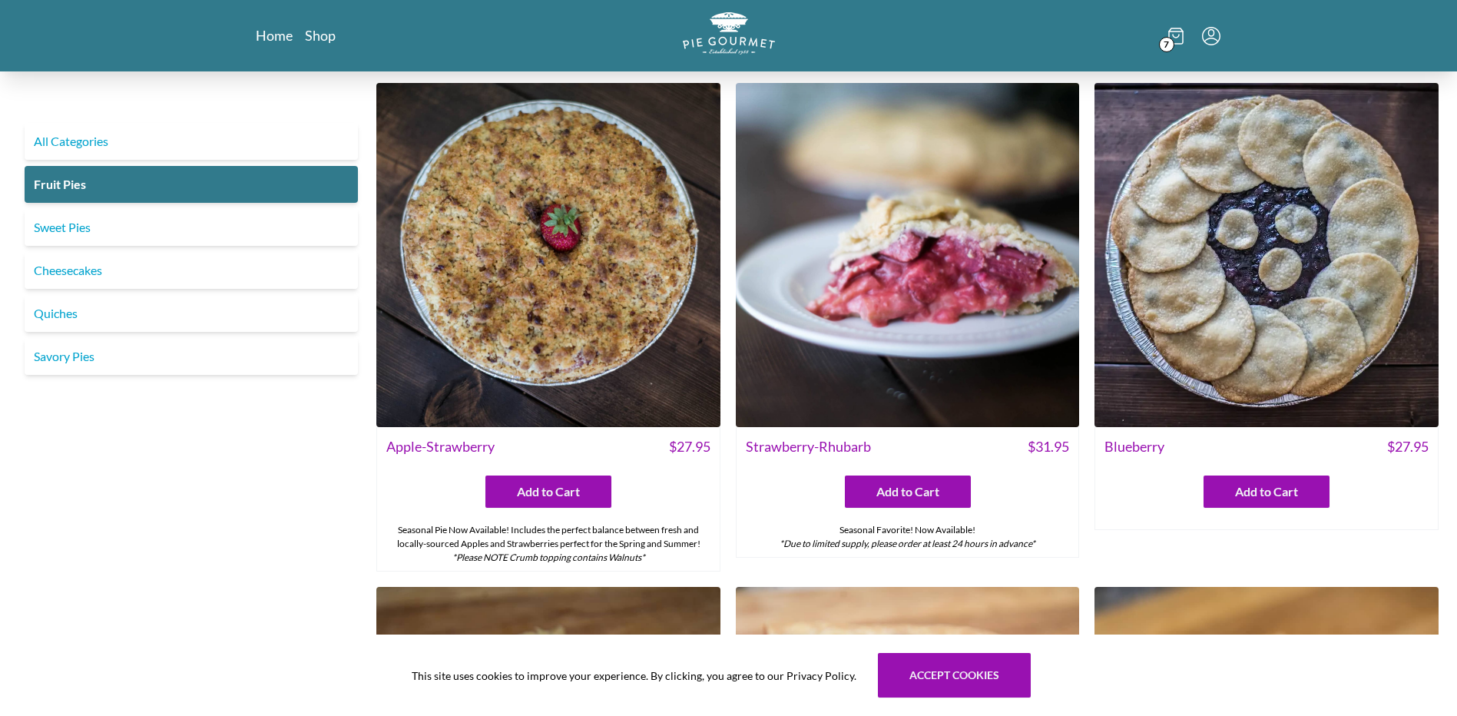
scroll to position [0, 0]
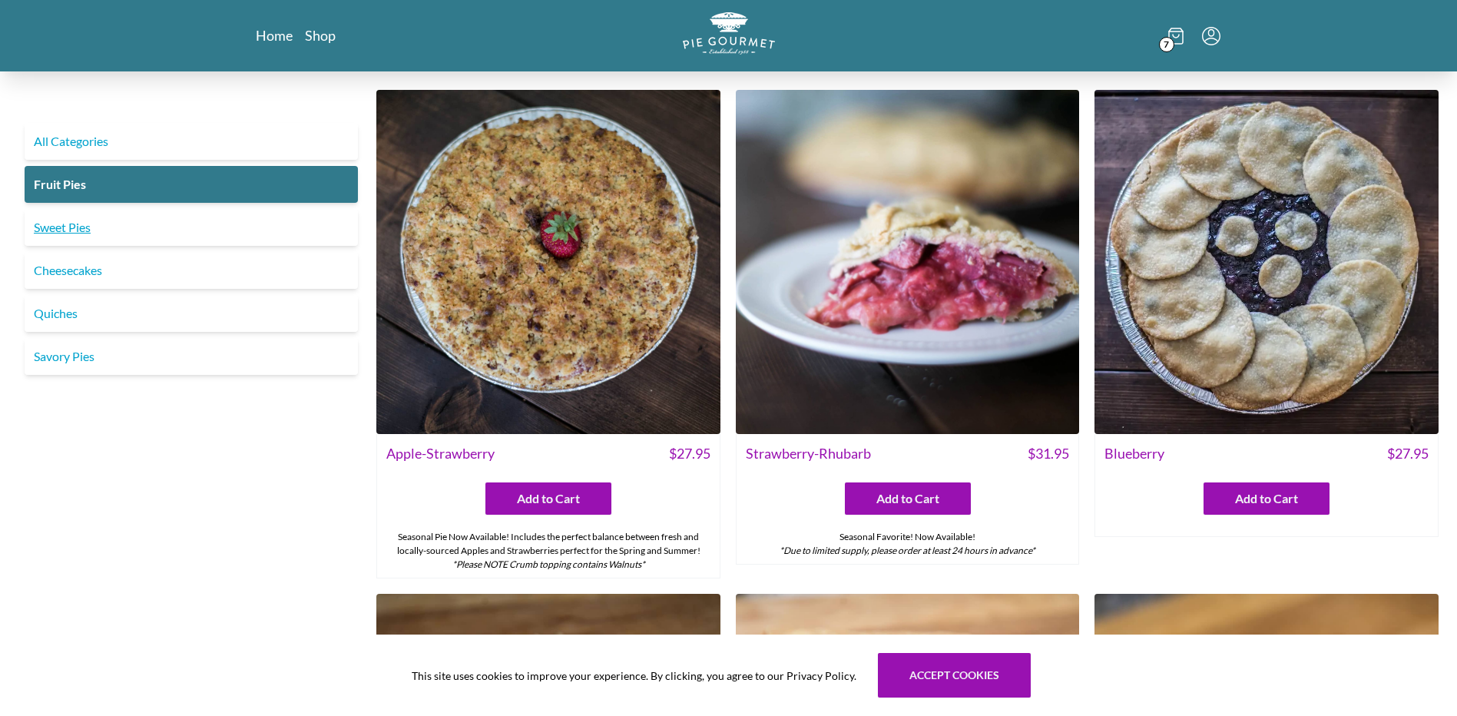
click at [65, 225] on link "Sweet Pies" at bounding box center [191, 227] width 333 height 37
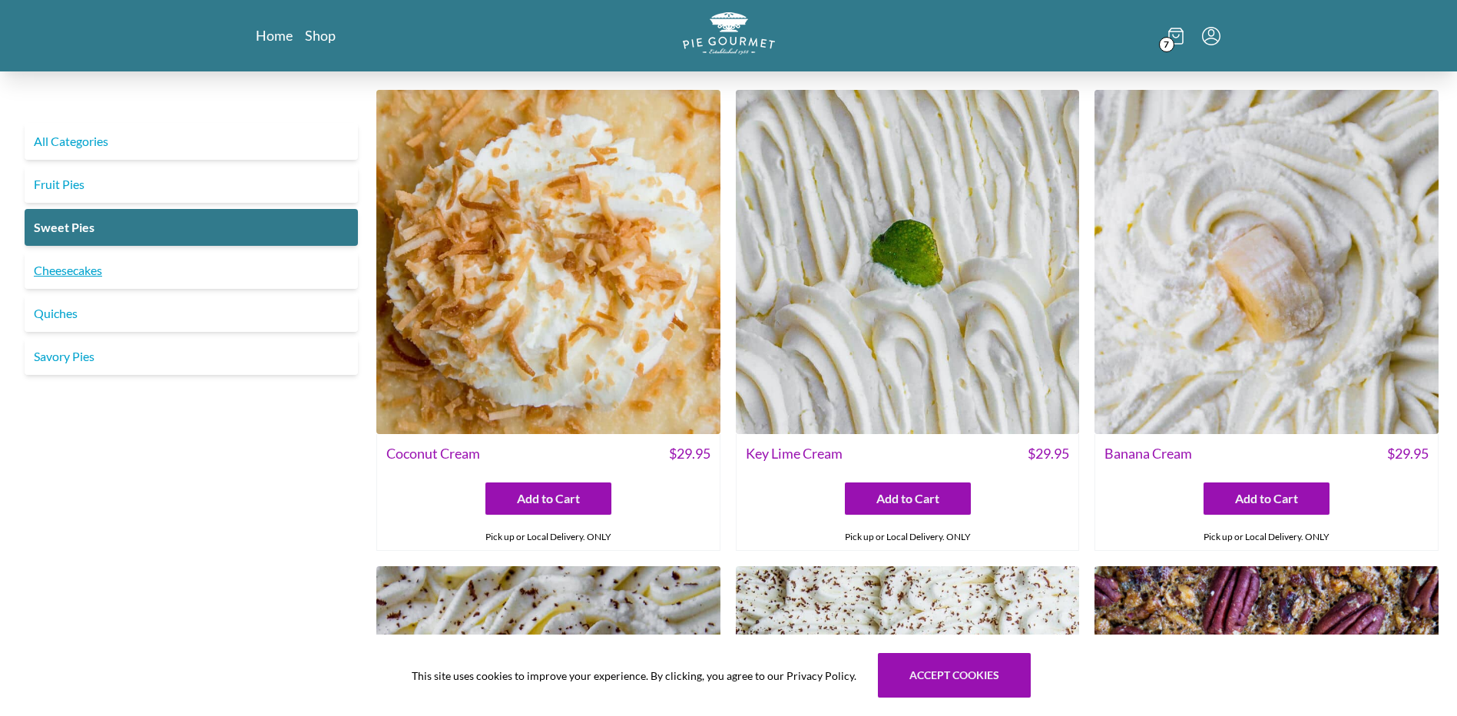
click at [98, 265] on link "Cheesecakes" at bounding box center [191, 270] width 333 height 37
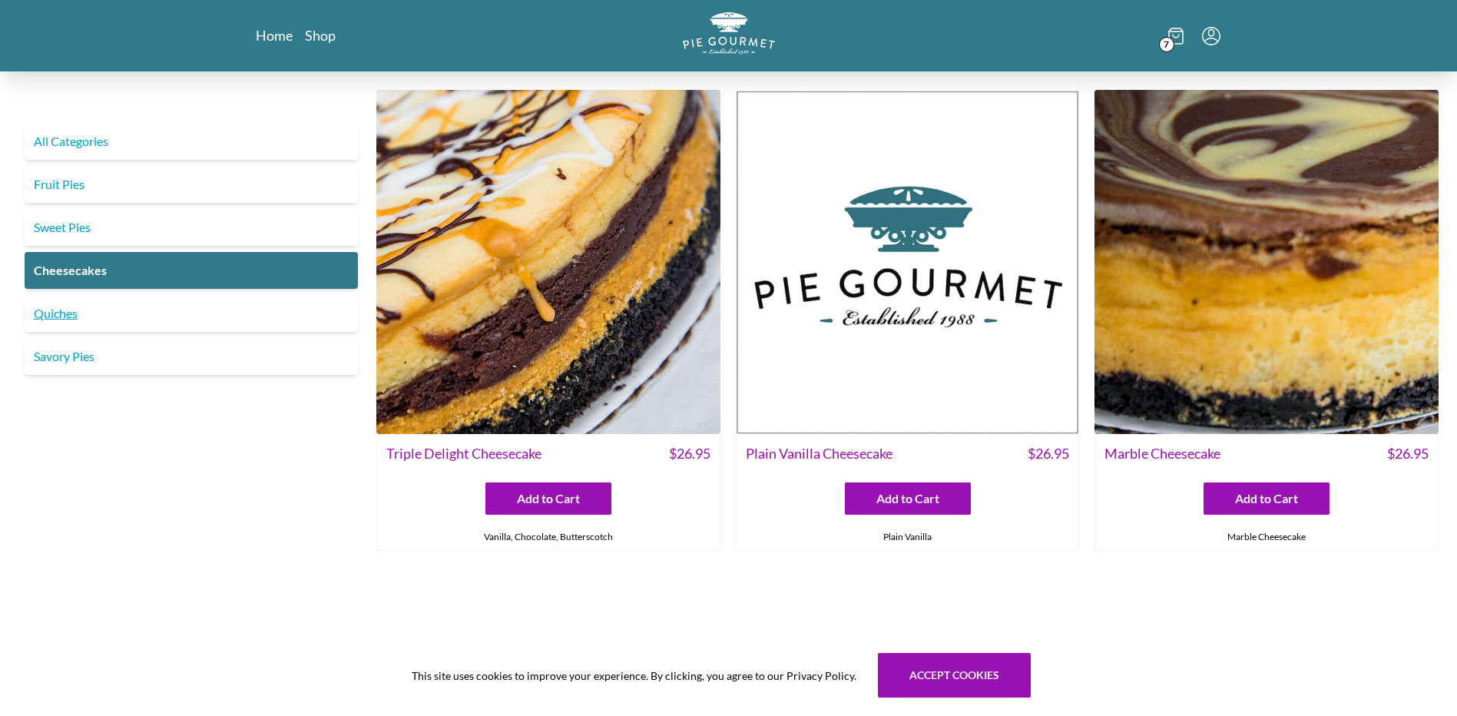
click at [60, 313] on link "Quiches" at bounding box center [191, 313] width 333 height 37
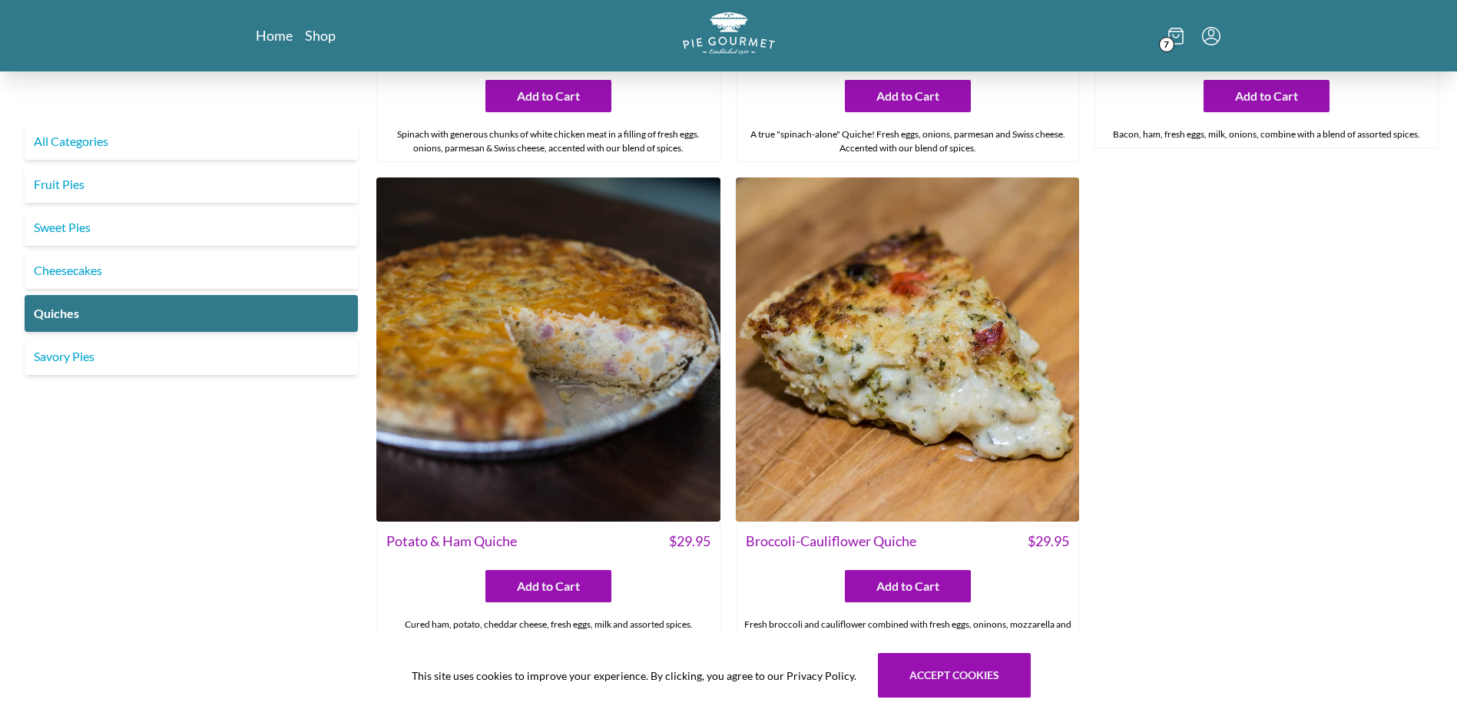
scroll to position [907, 0]
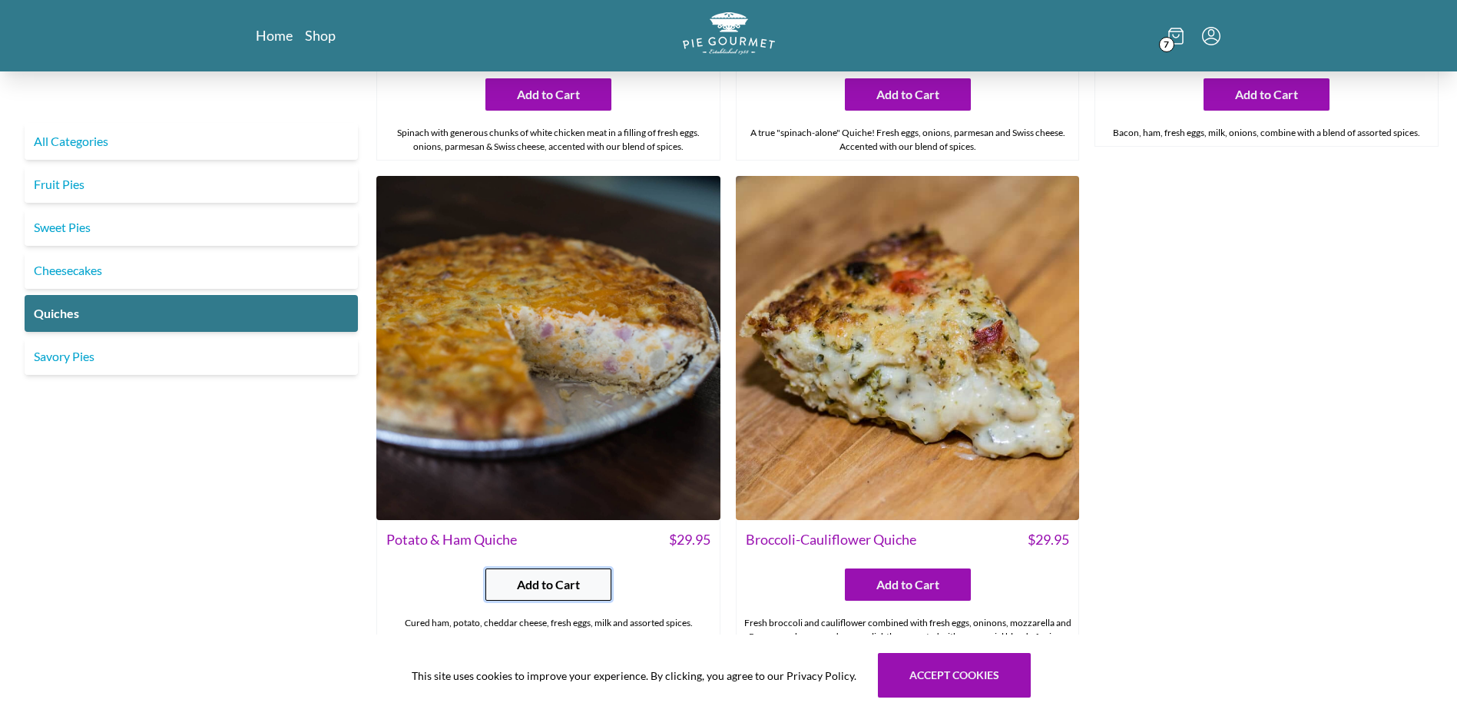
click at [539, 585] on span "Add to Cart" at bounding box center [548, 584] width 63 height 18
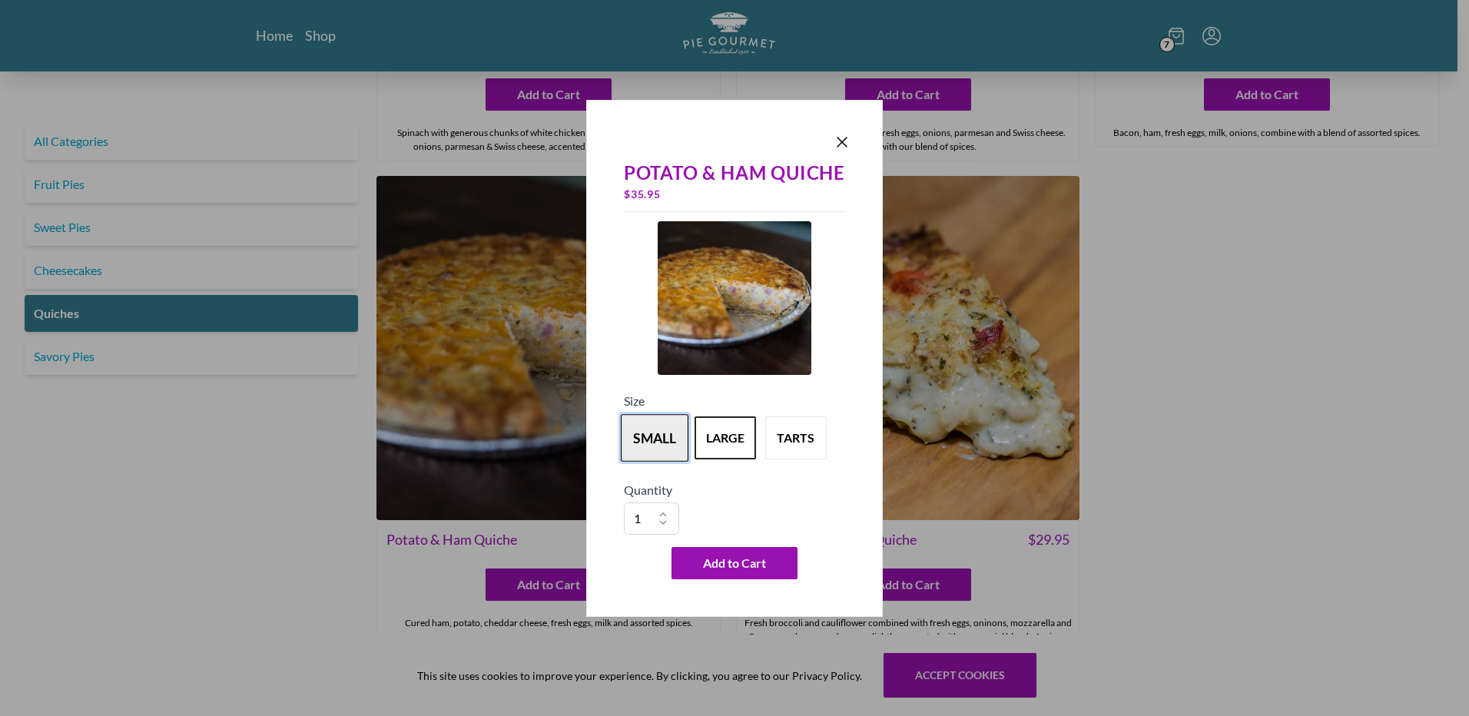
click at [667, 438] on button "small" at bounding box center [655, 438] width 68 height 48
click at [730, 562] on span "Add to Cart" at bounding box center [734, 563] width 63 height 18
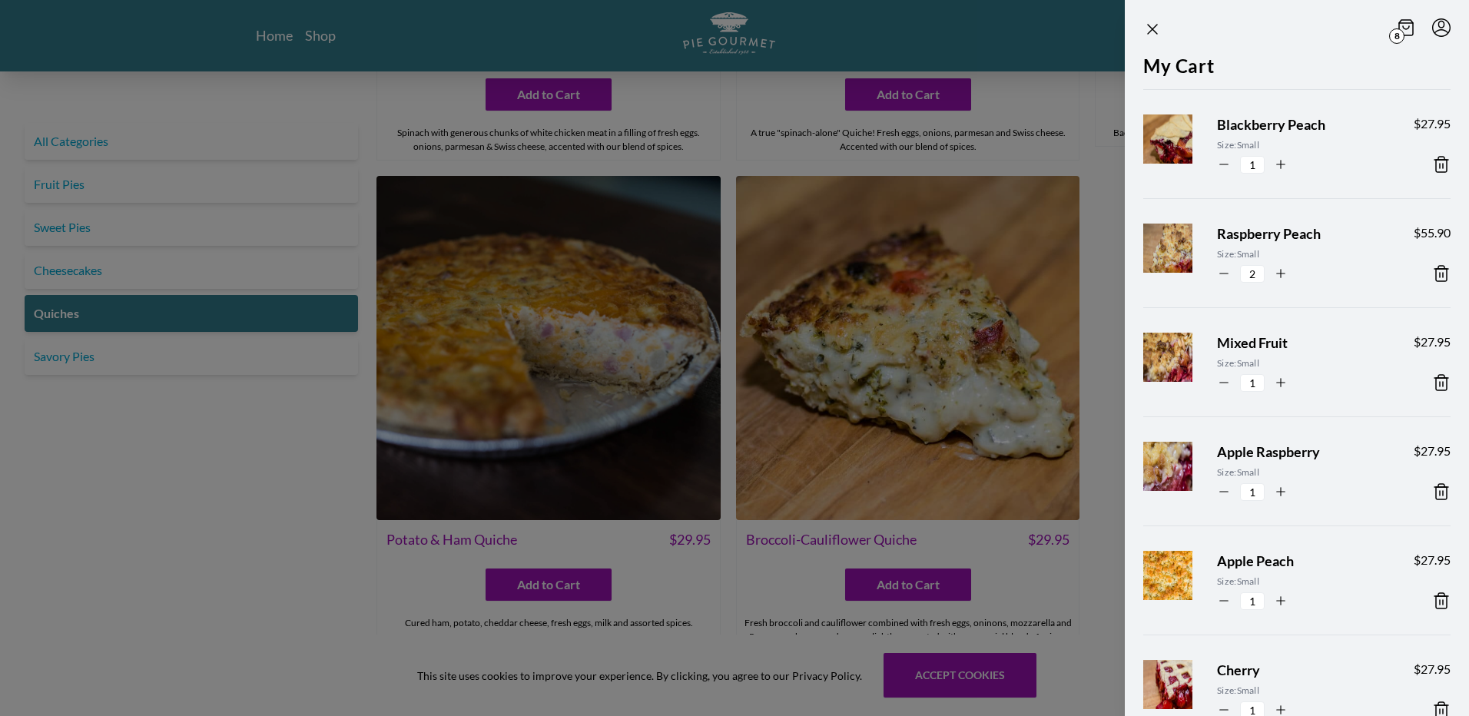
click at [65, 356] on div at bounding box center [734, 358] width 1469 height 716
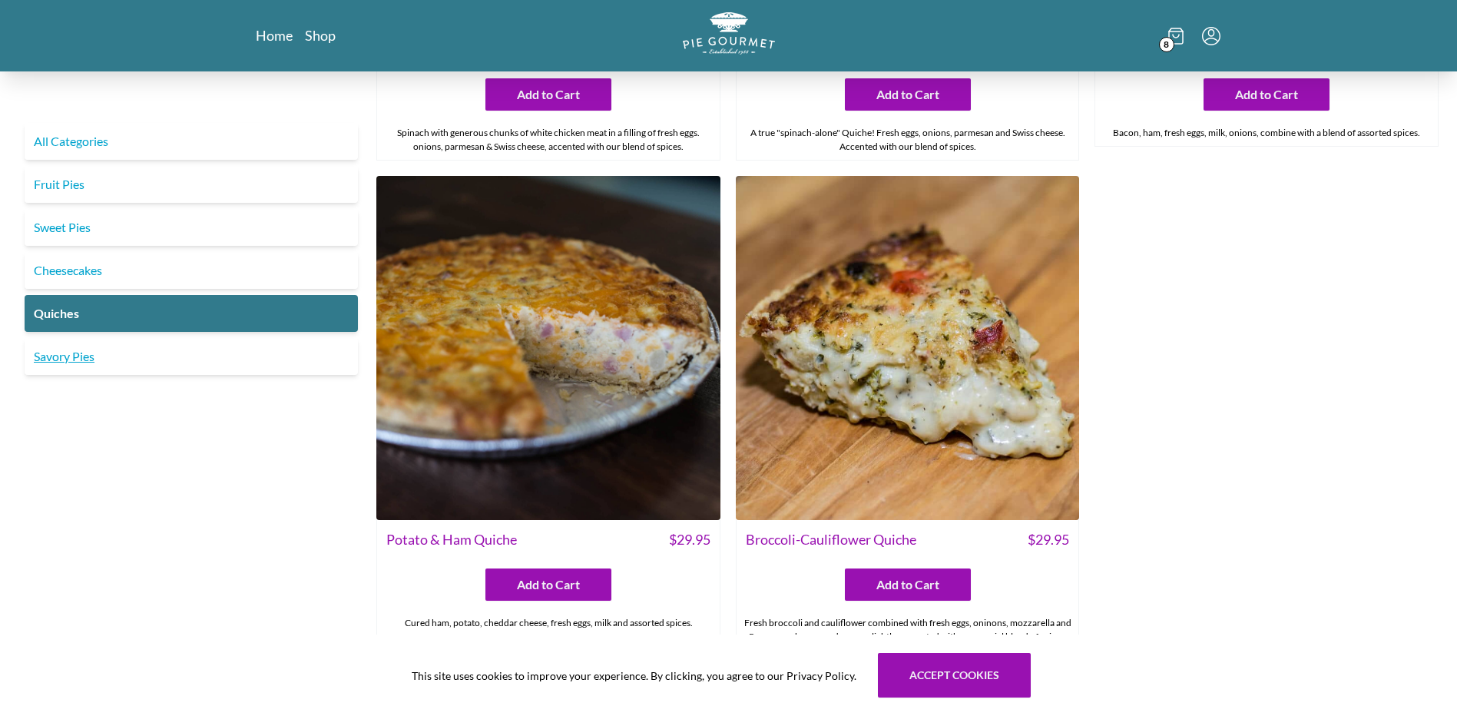
click at [65, 356] on link "Savory Pies" at bounding box center [191, 356] width 333 height 37
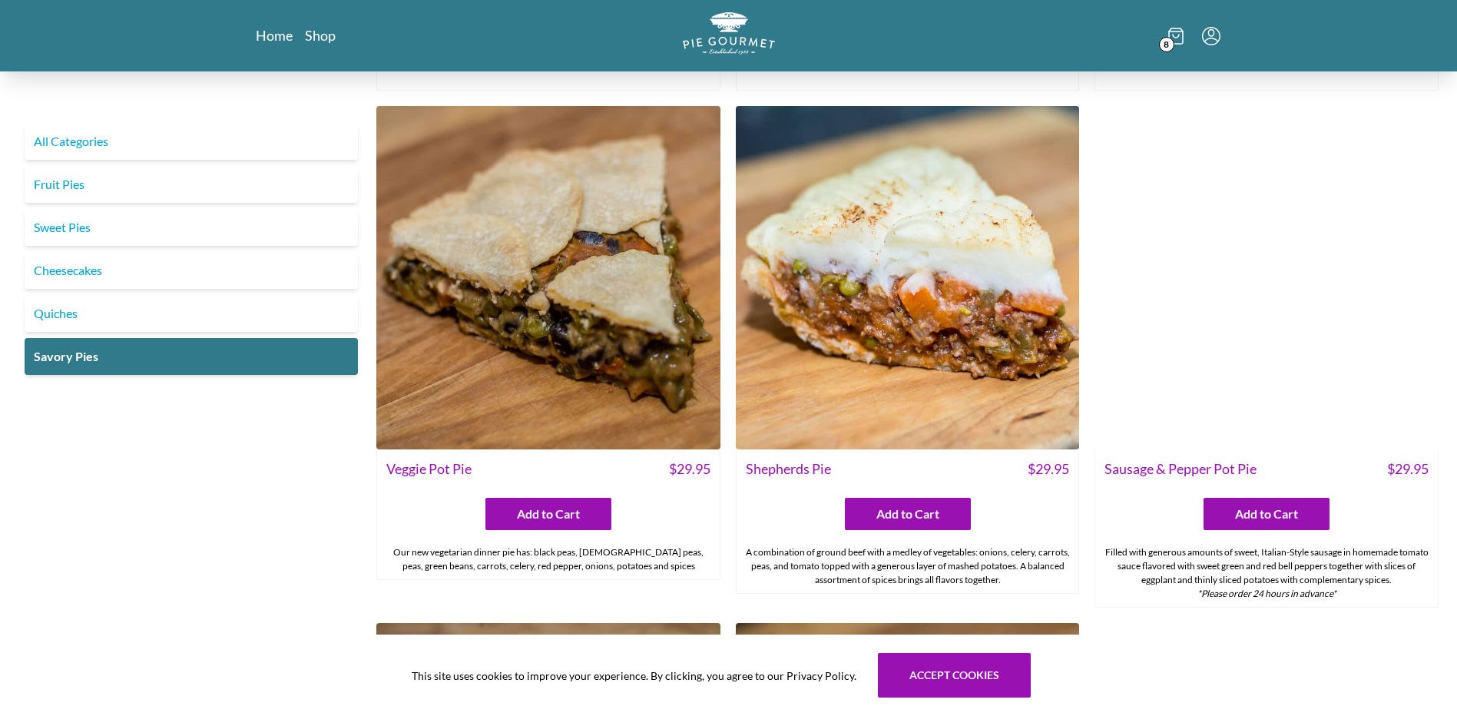
scroll to position [523, 0]
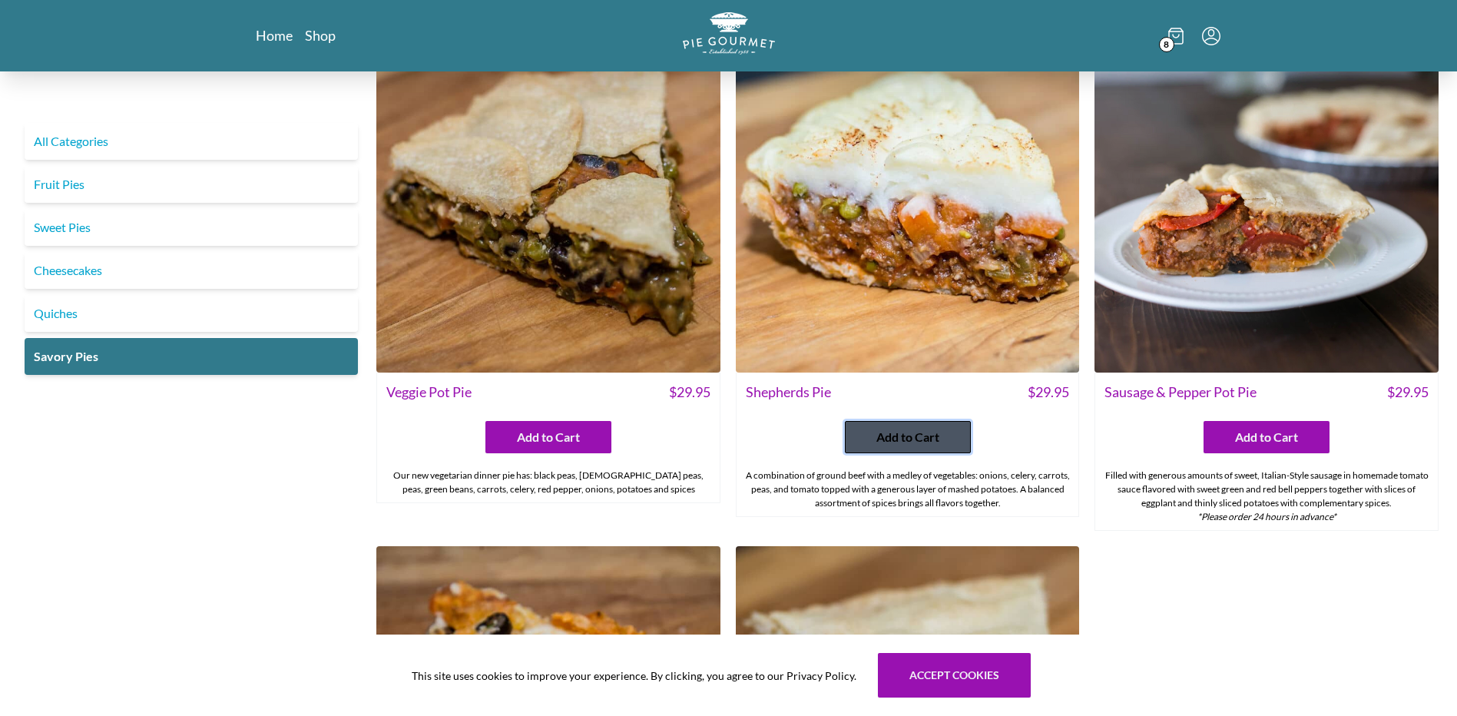
click at [896, 431] on span "Add to Cart" at bounding box center [908, 437] width 63 height 18
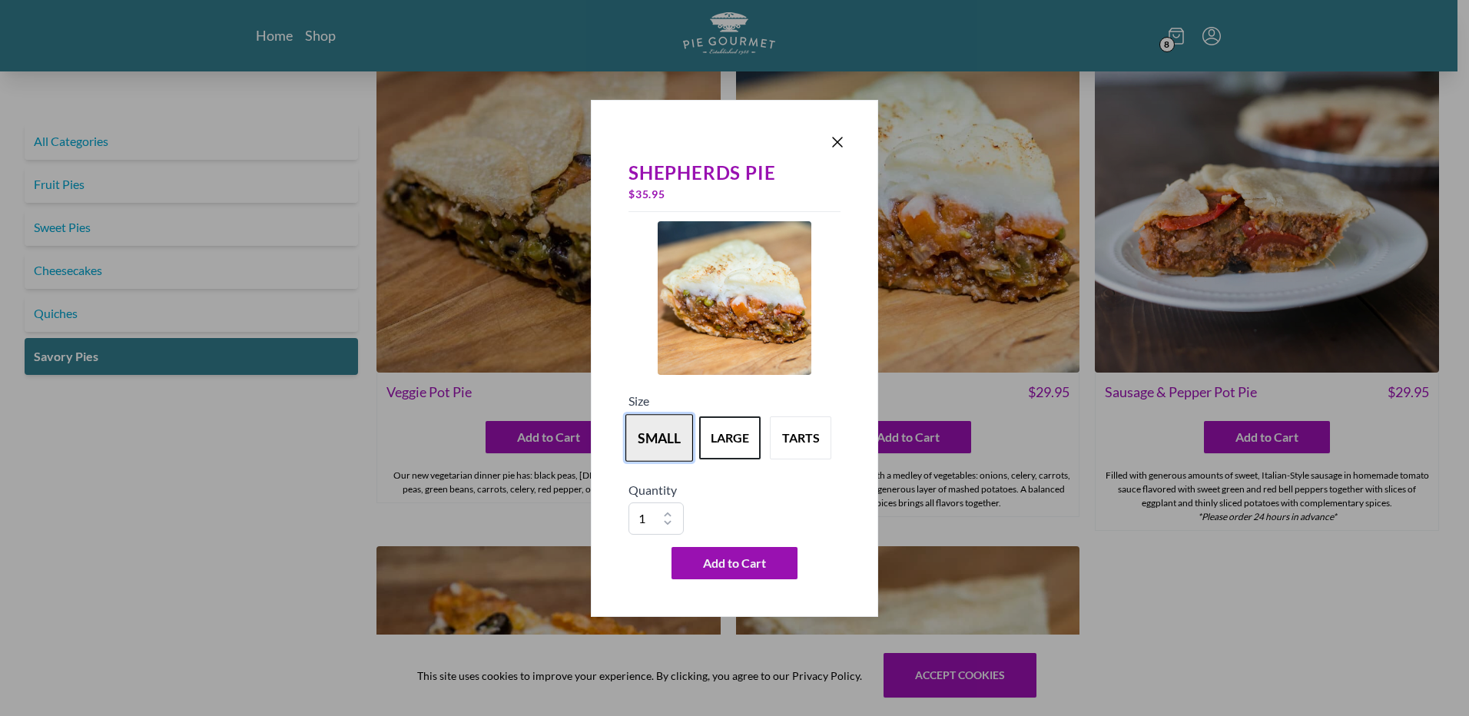
click at [650, 436] on button "small" at bounding box center [659, 438] width 68 height 48
click at [801, 430] on button "tarts" at bounding box center [801, 438] width 68 height 48
click at [642, 429] on button "small" at bounding box center [659, 438] width 68 height 48
click at [716, 560] on span "Add to Cart" at bounding box center [734, 563] width 63 height 18
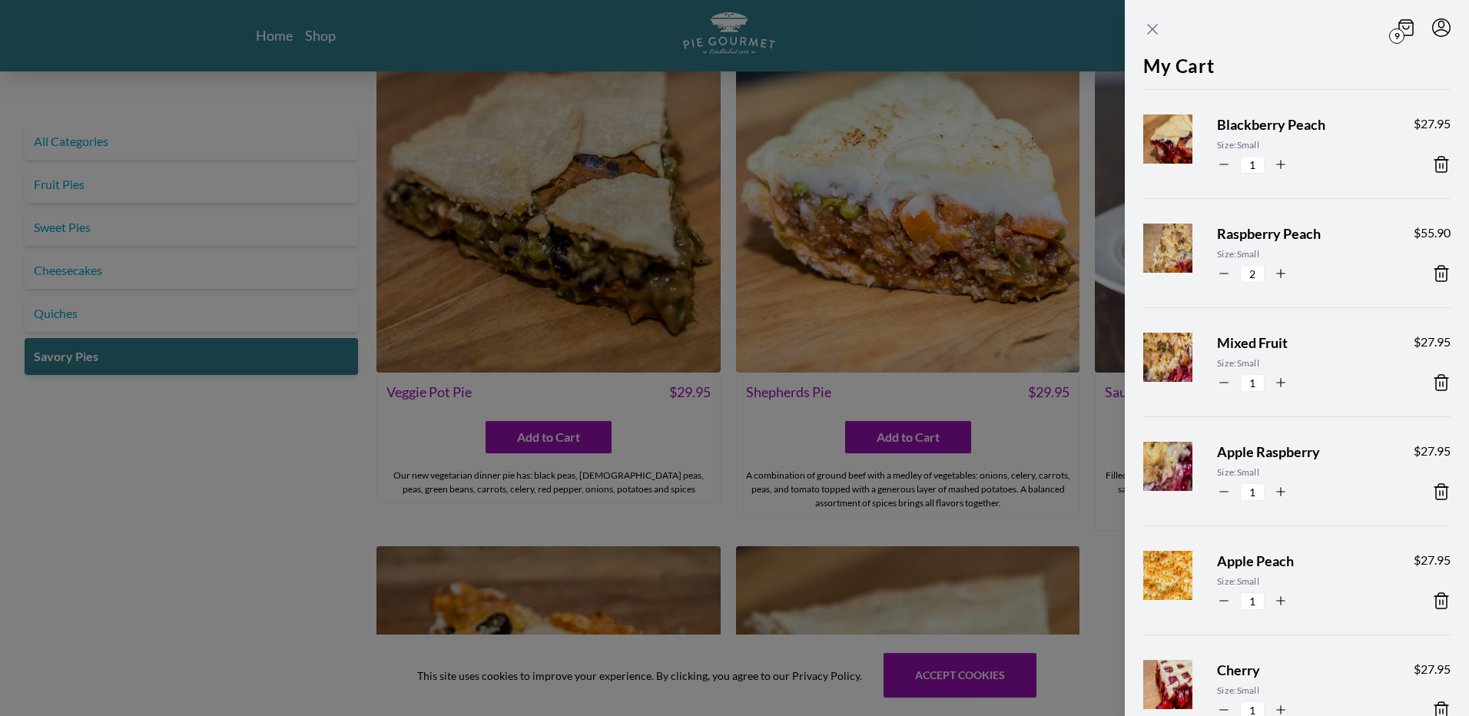
click at [1152, 27] on icon "Close panel" at bounding box center [1152, 29] width 18 height 18
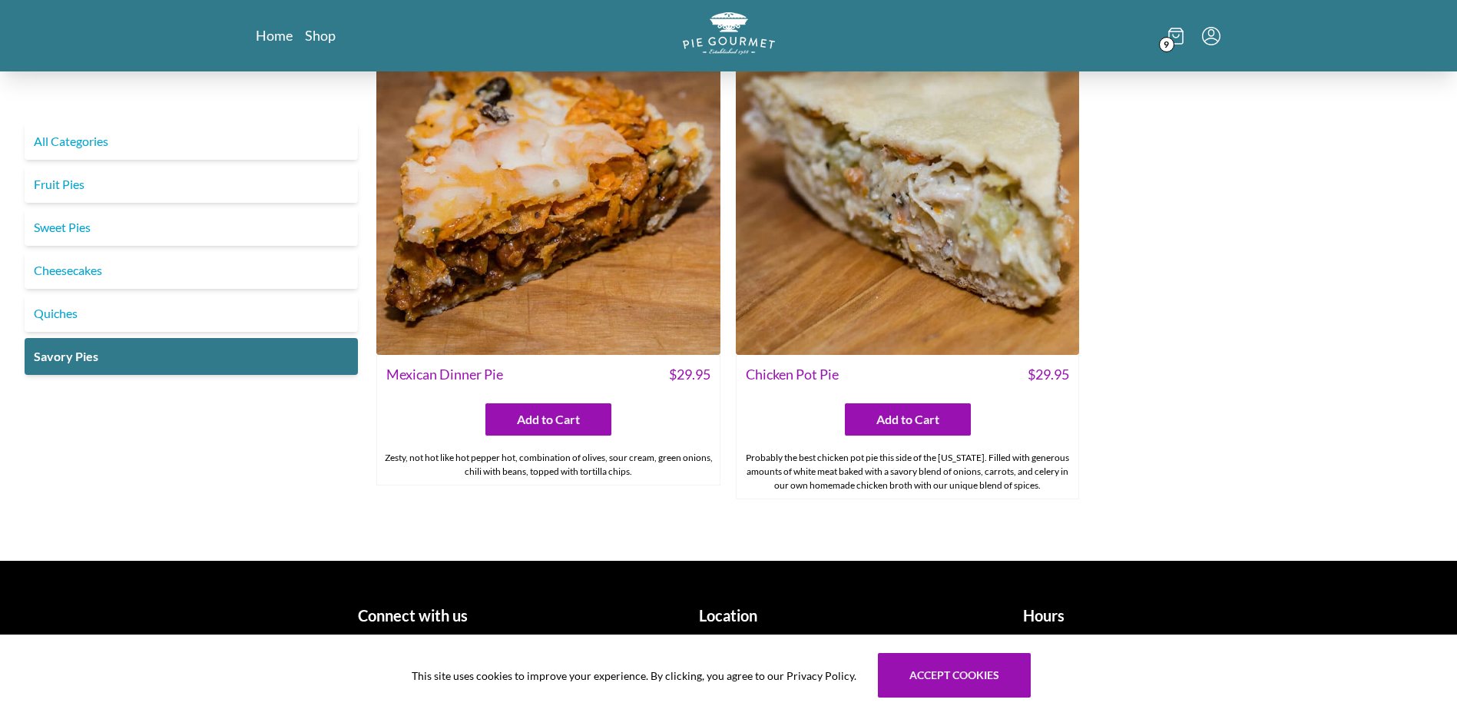
scroll to position [1061, 0]
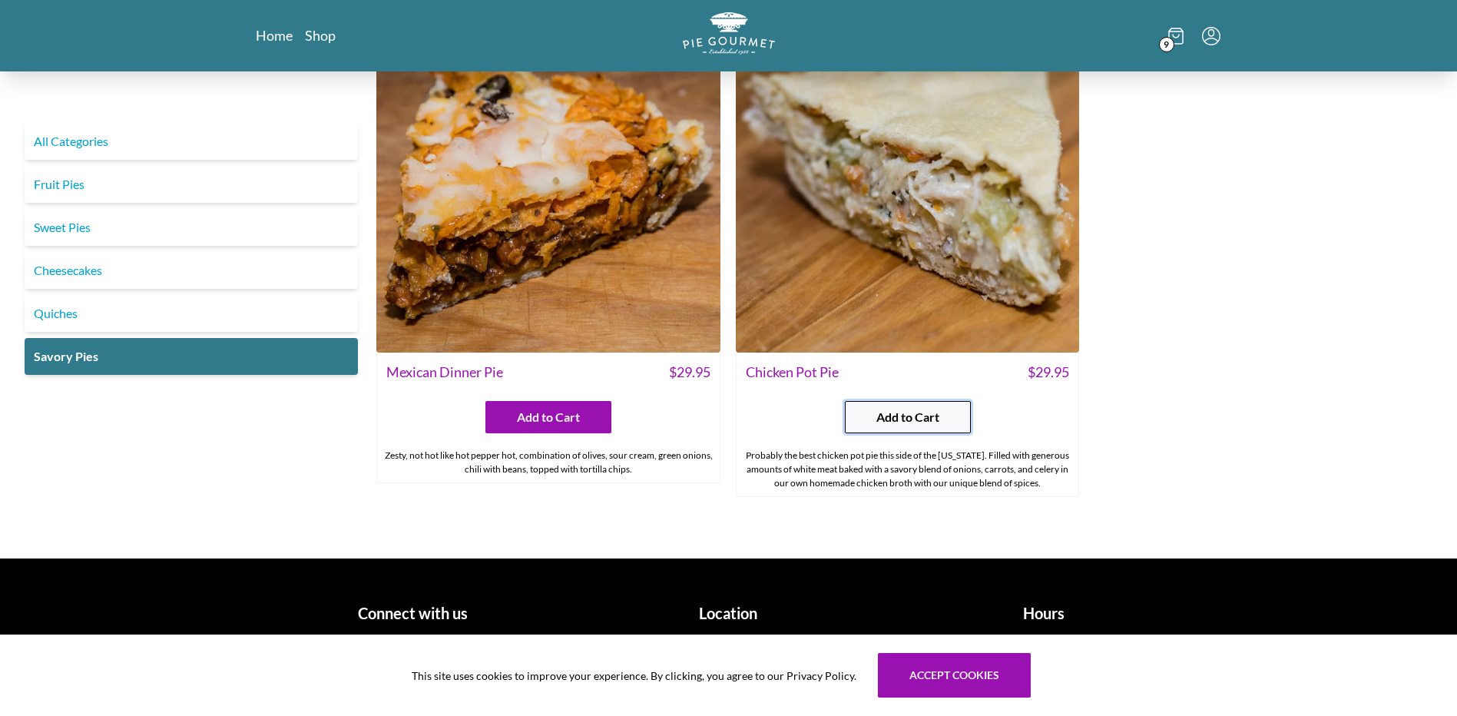
click at [899, 418] on span "Add to Cart" at bounding box center [908, 417] width 63 height 18
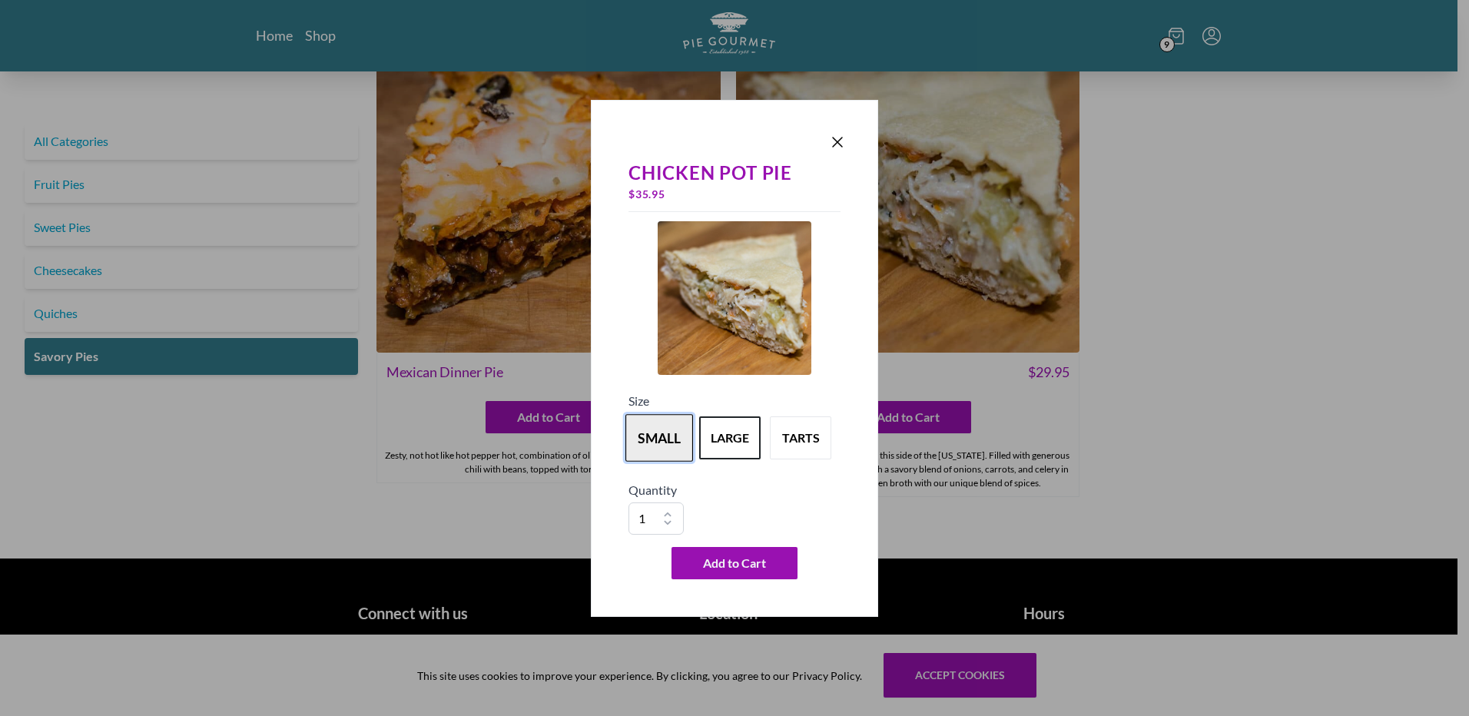
click at [658, 436] on button "small" at bounding box center [659, 438] width 68 height 48
click at [714, 559] on span "Add to Cart" at bounding box center [734, 563] width 63 height 18
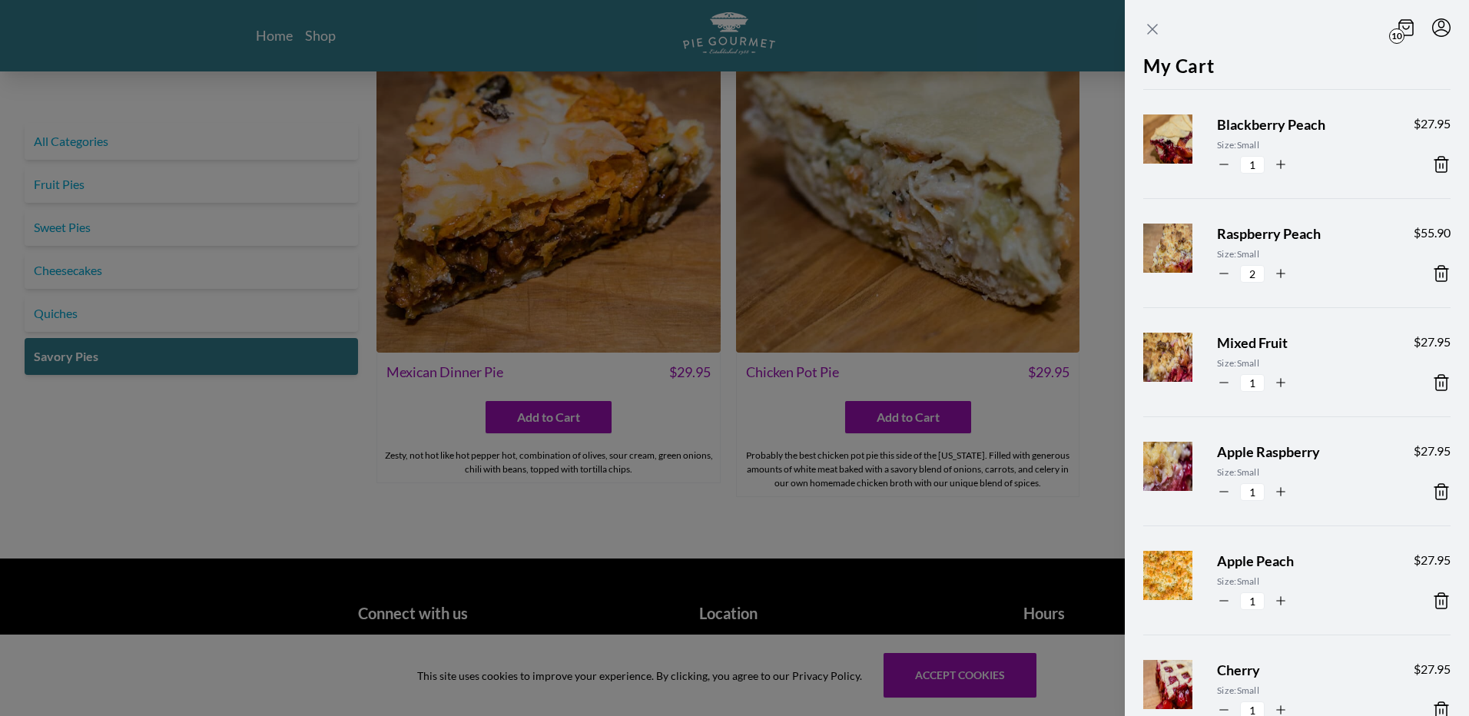
click at [1151, 25] on icon "Close panel" at bounding box center [1152, 29] width 18 height 18
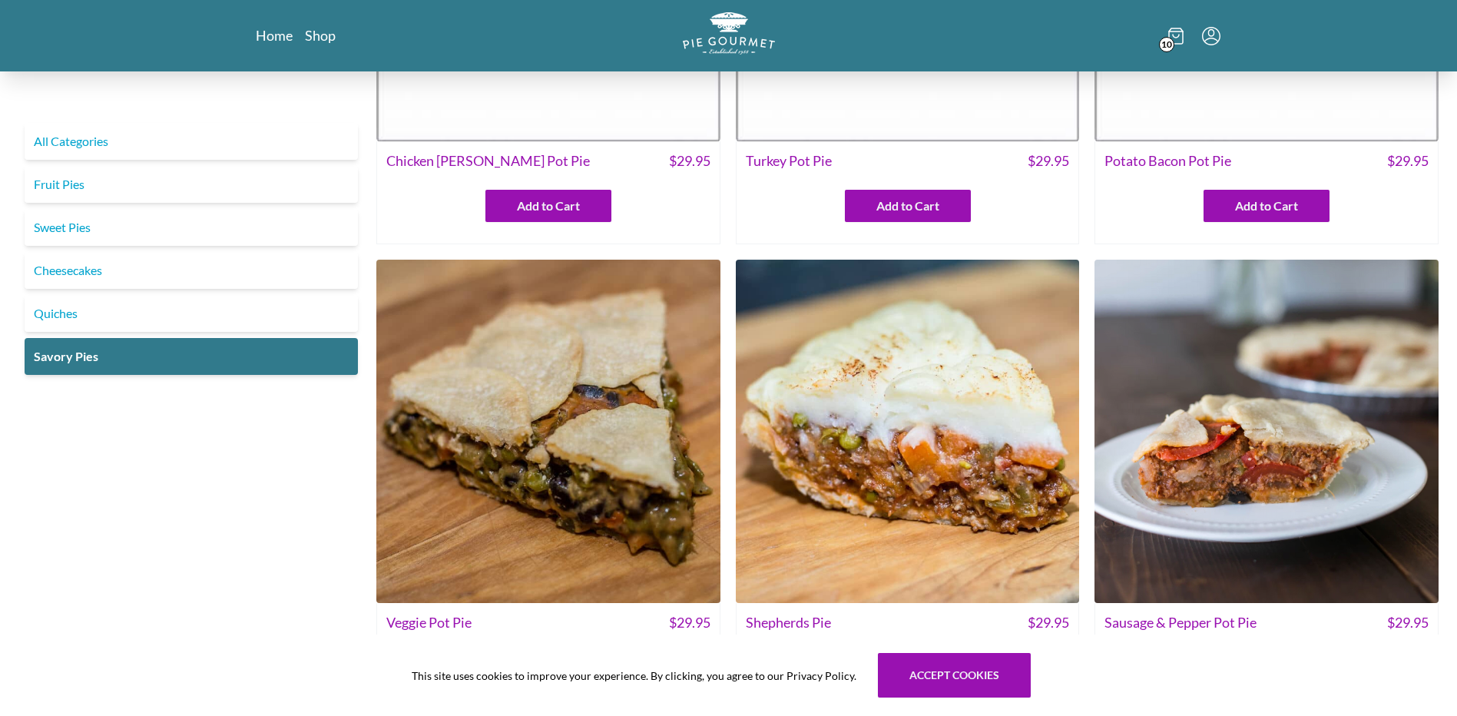
scroll to position [0, 0]
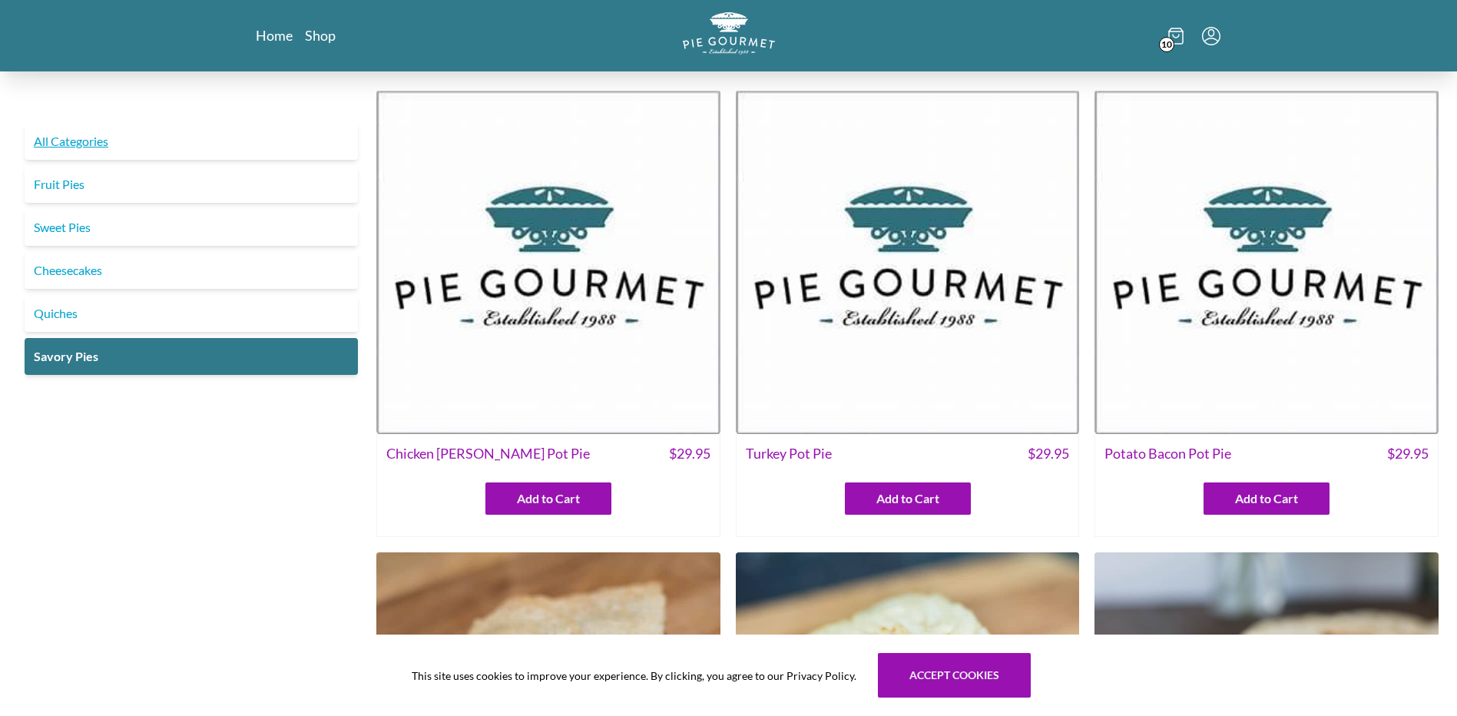
click at [78, 144] on link "All Categories" at bounding box center [191, 141] width 333 height 37
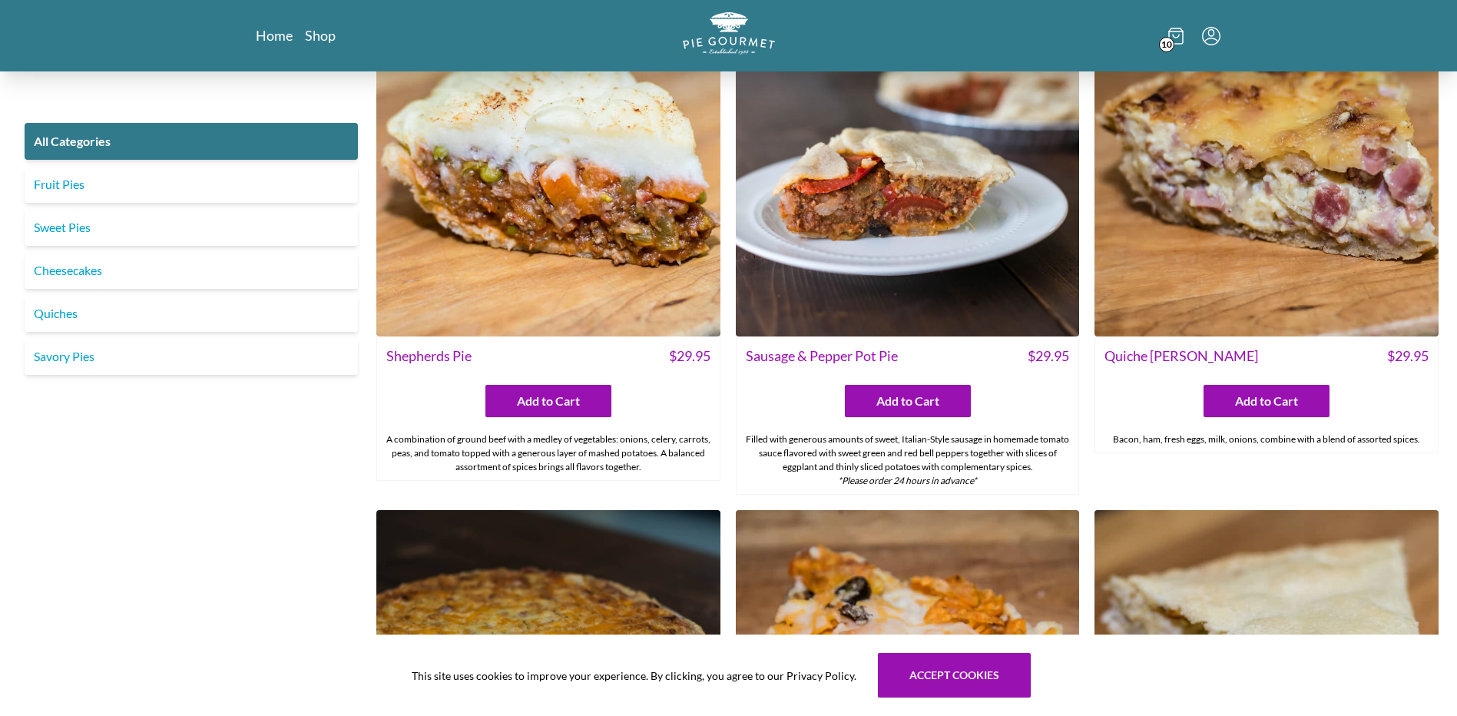
scroll to position [2074, 0]
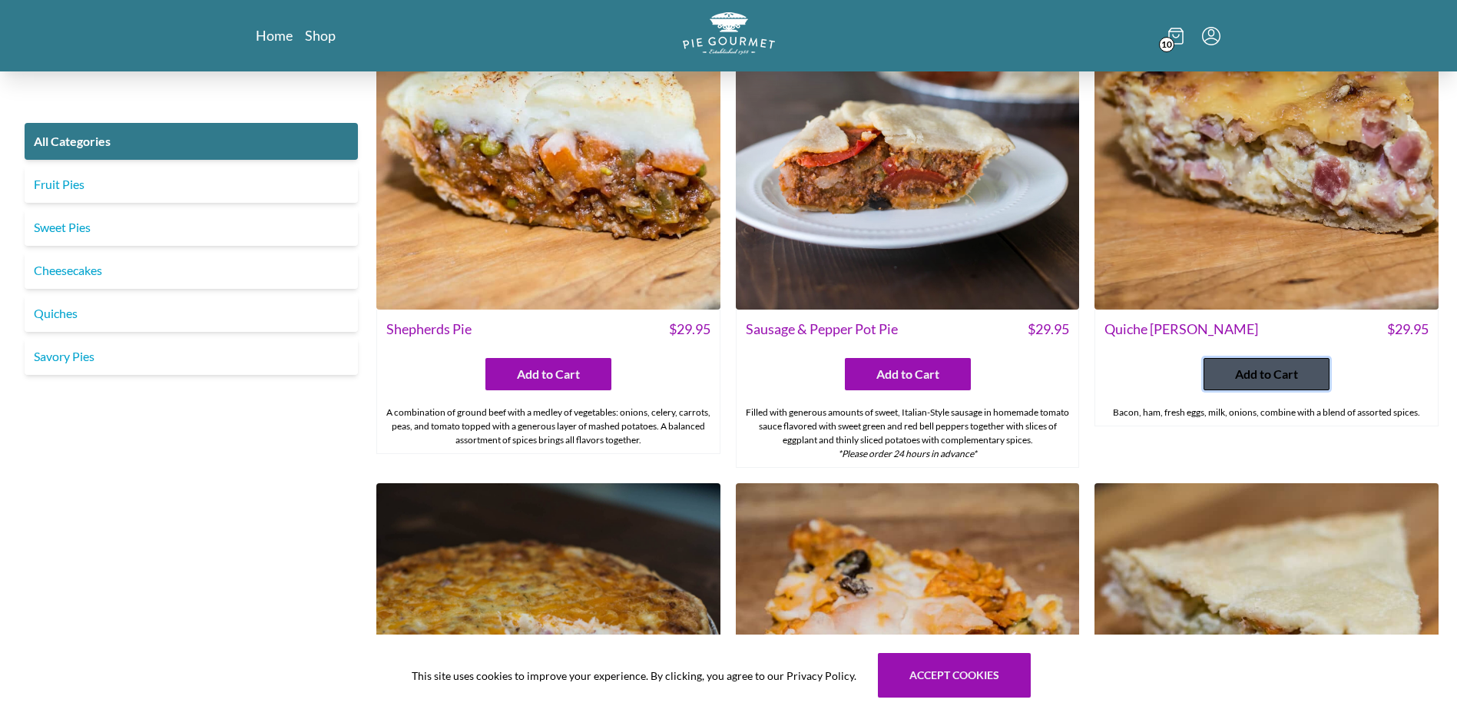
click at [1275, 372] on span "Add to Cart" at bounding box center [1266, 374] width 63 height 18
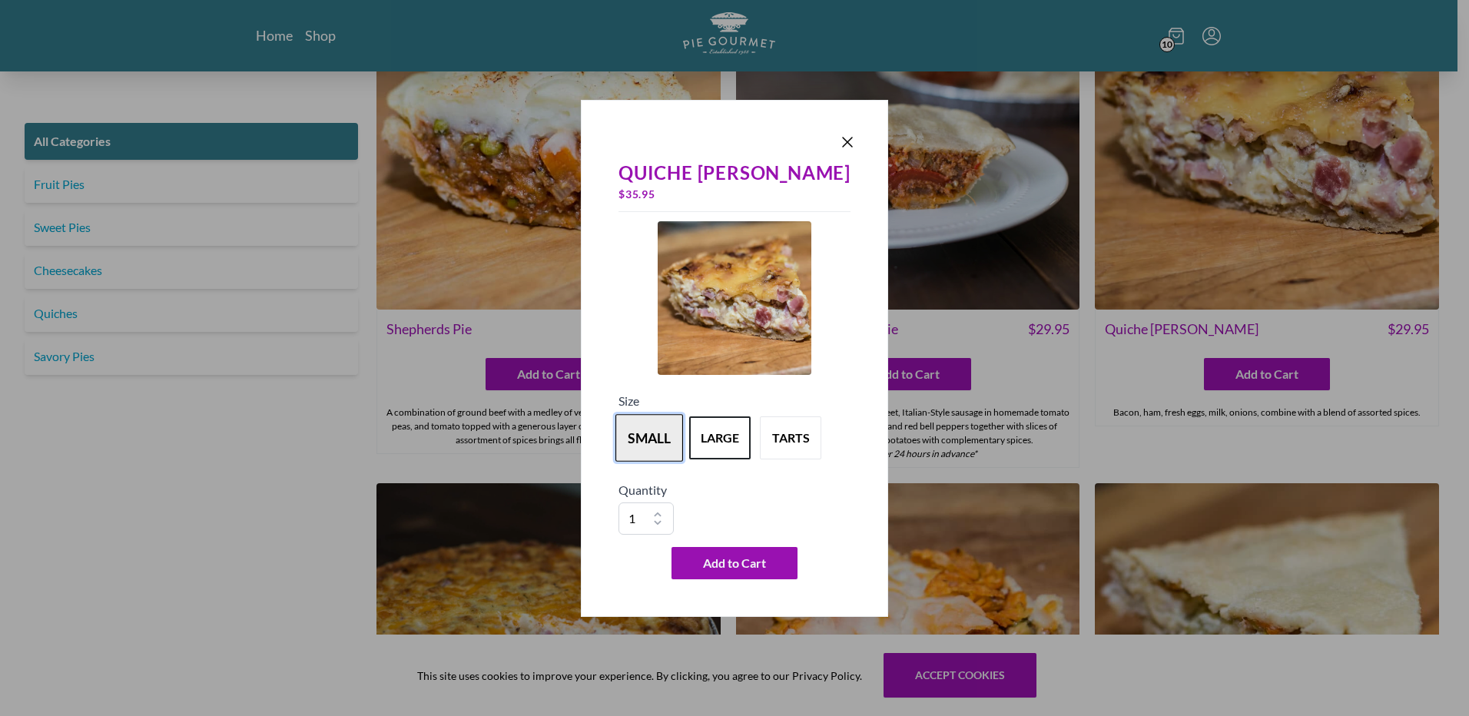
click at [654, 426] on button "small" at bounding box center [649, 438] width 68 height 48
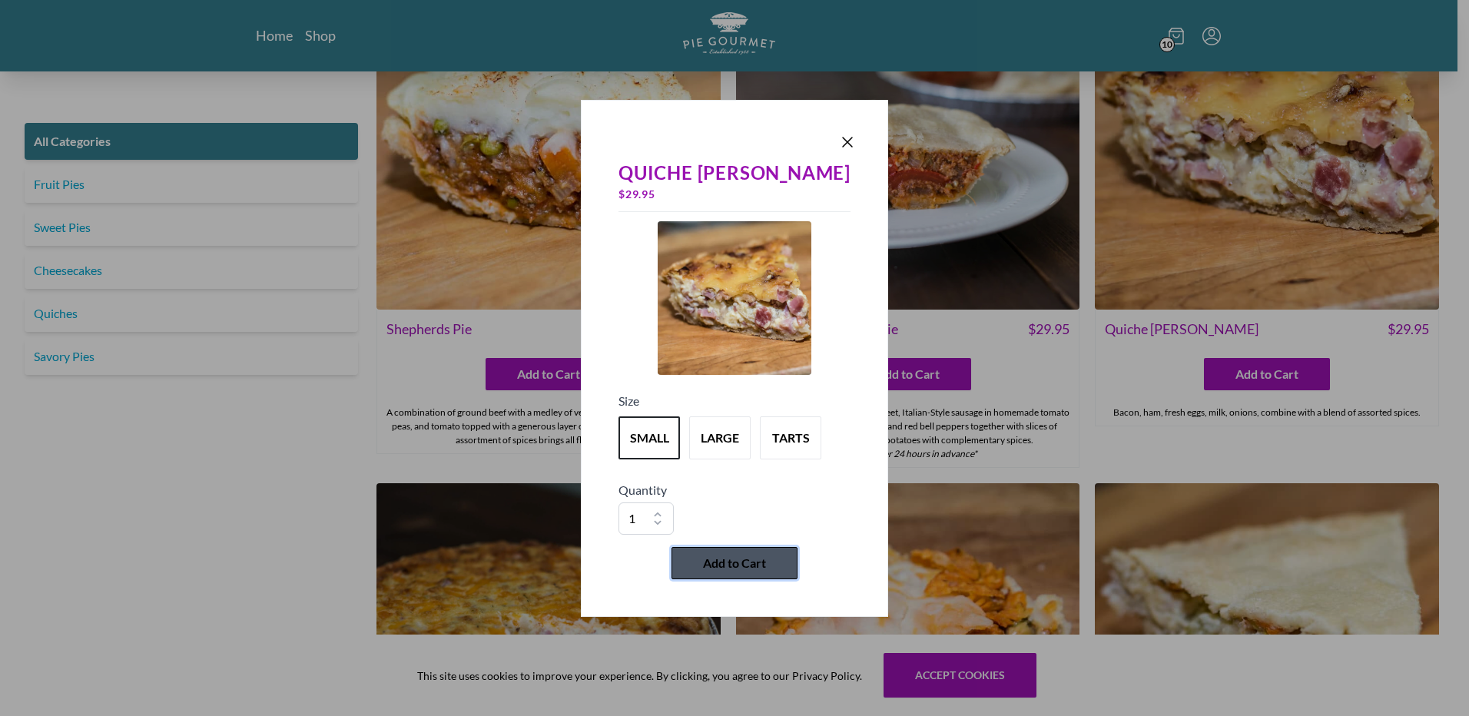
click at [714, 562] on span "Add to Cart" at bounding box center [734, 563] width 63 height 18
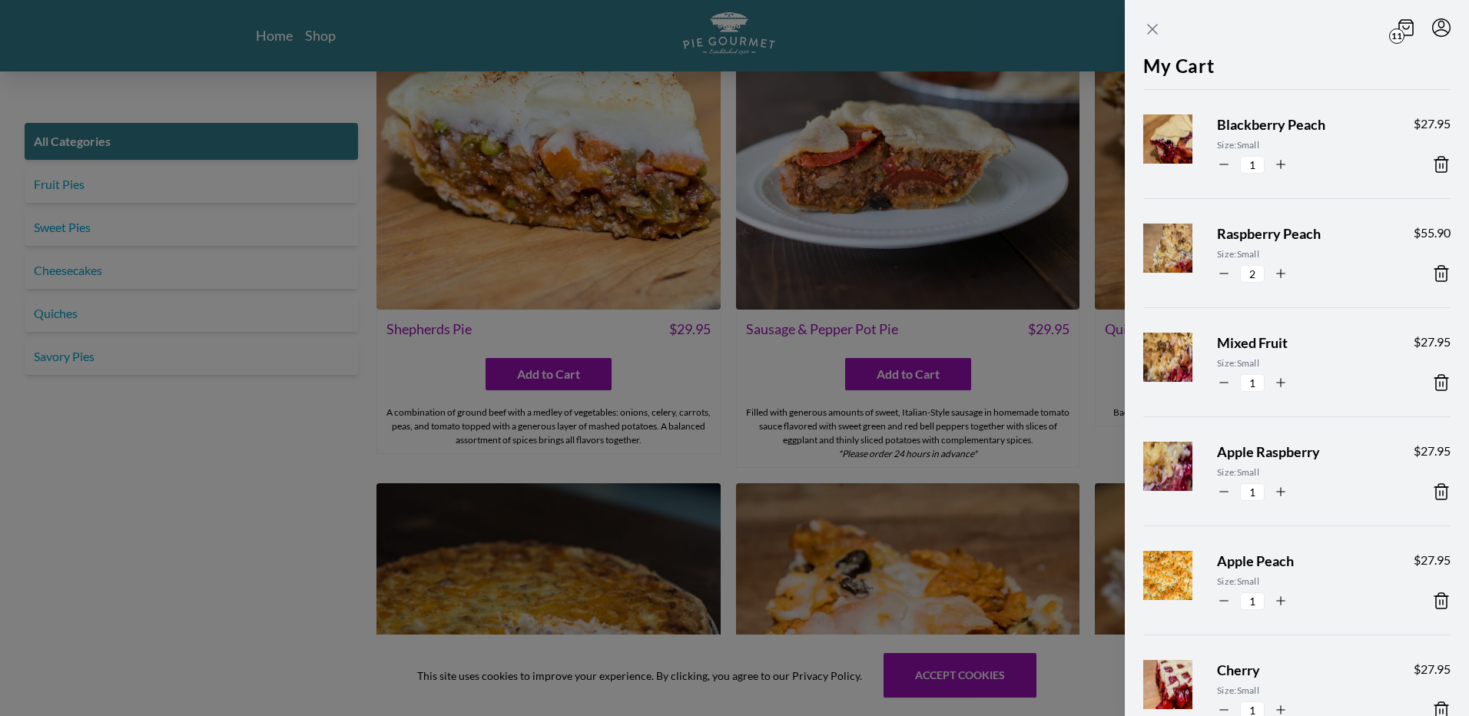
click at [1151, 25] on icon "Close panel" at bounding box center [1152, 29] width 18 height 18
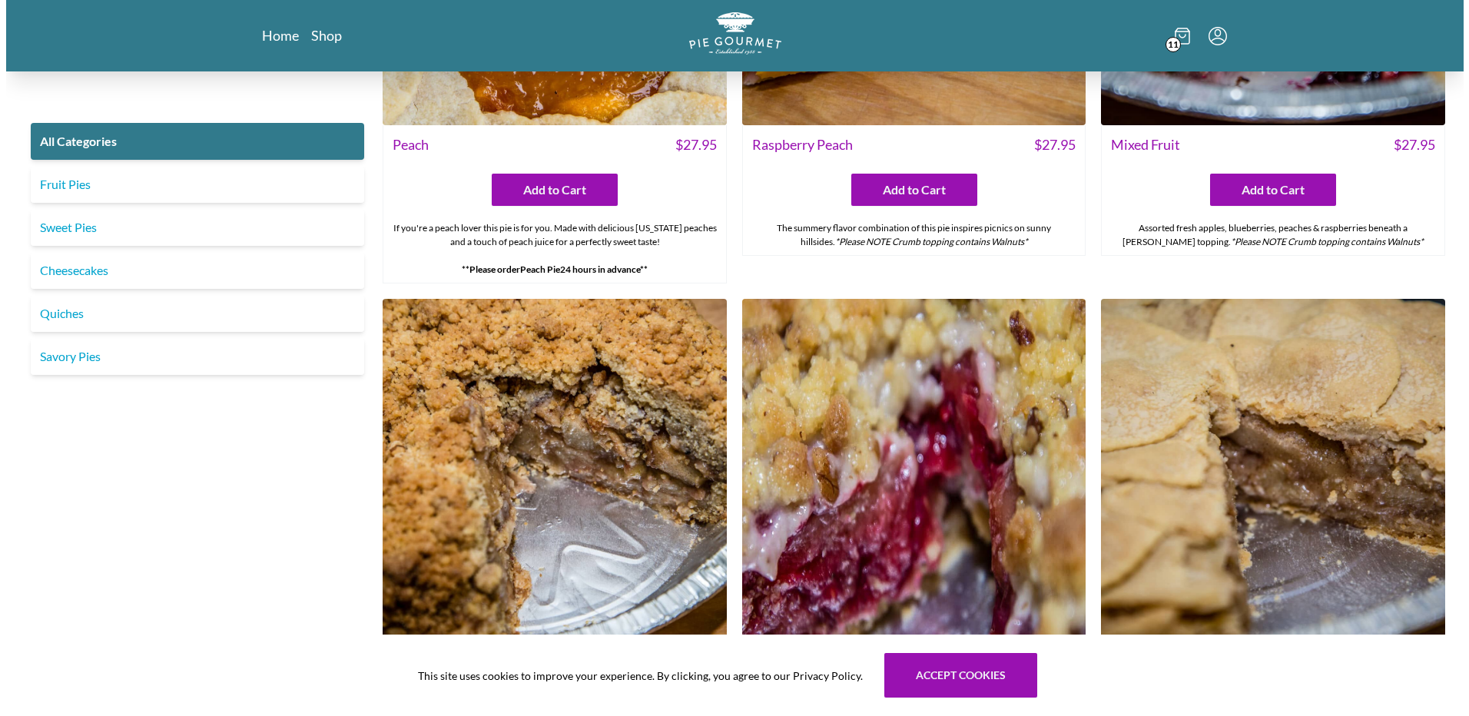
scroll to position [5517, 0]
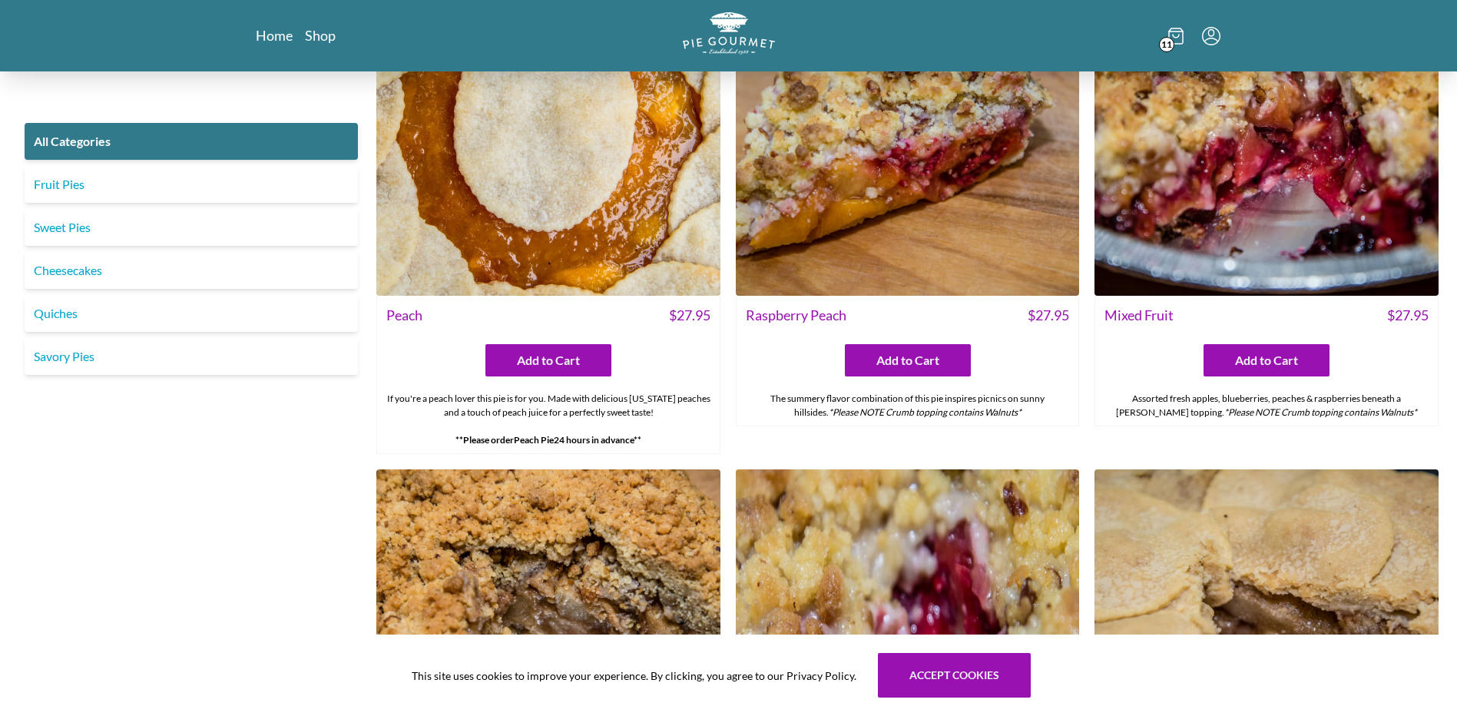
click at [1175, 38] on icon at bounding box center [1175, 36] width 15 height 17
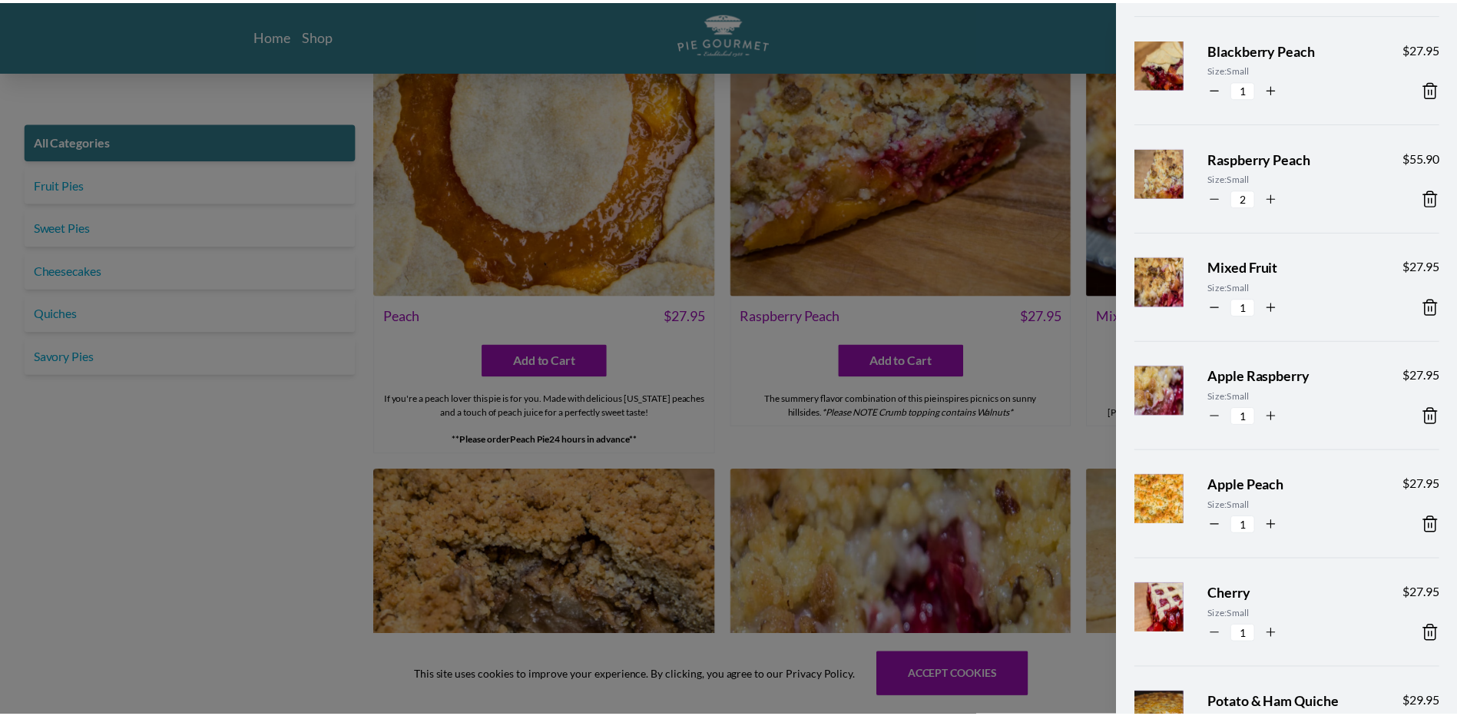
scroll to position [0, 0]
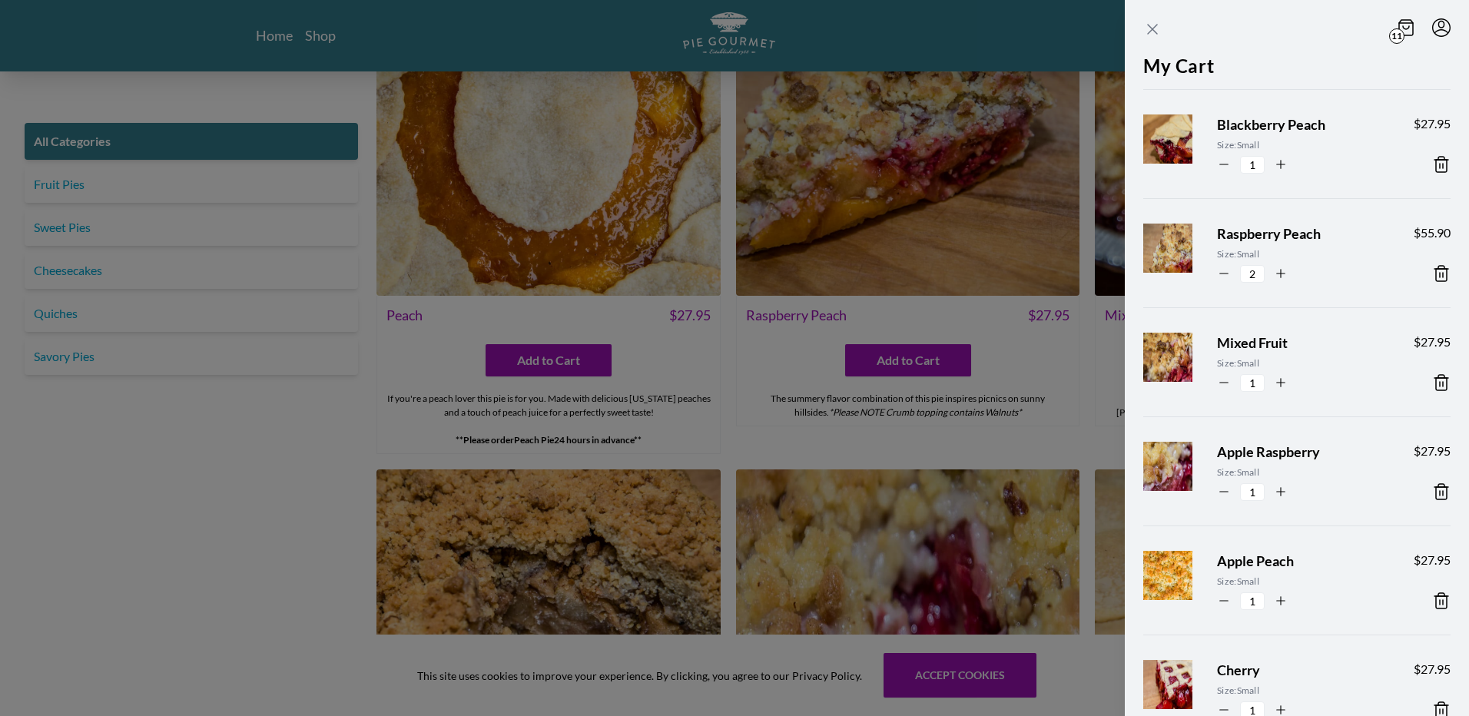
click at [1159, 27] on icon "Close panel" at bounding box center [1152, 29] width 18 height 18
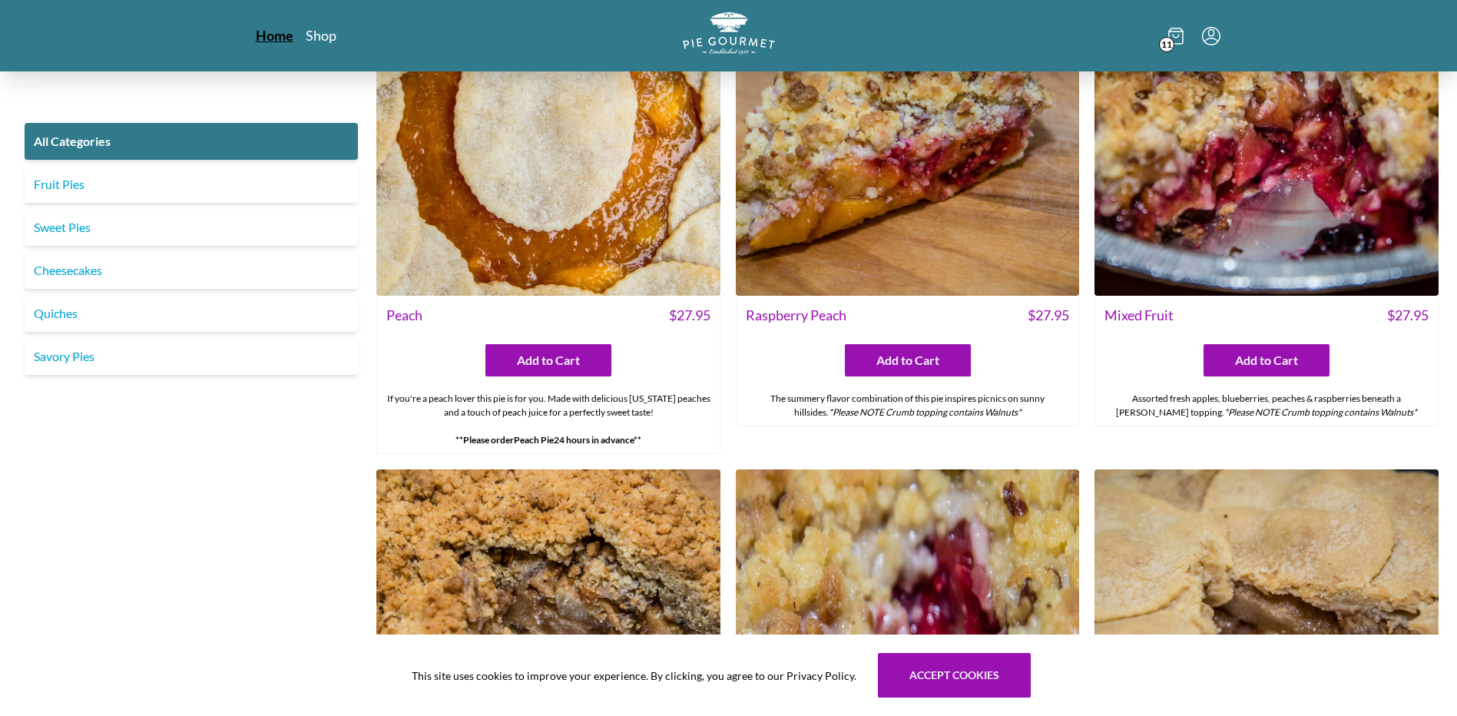
click at [275, 35] on link "Home" at bounding box center [275, 35] width 38 height 18
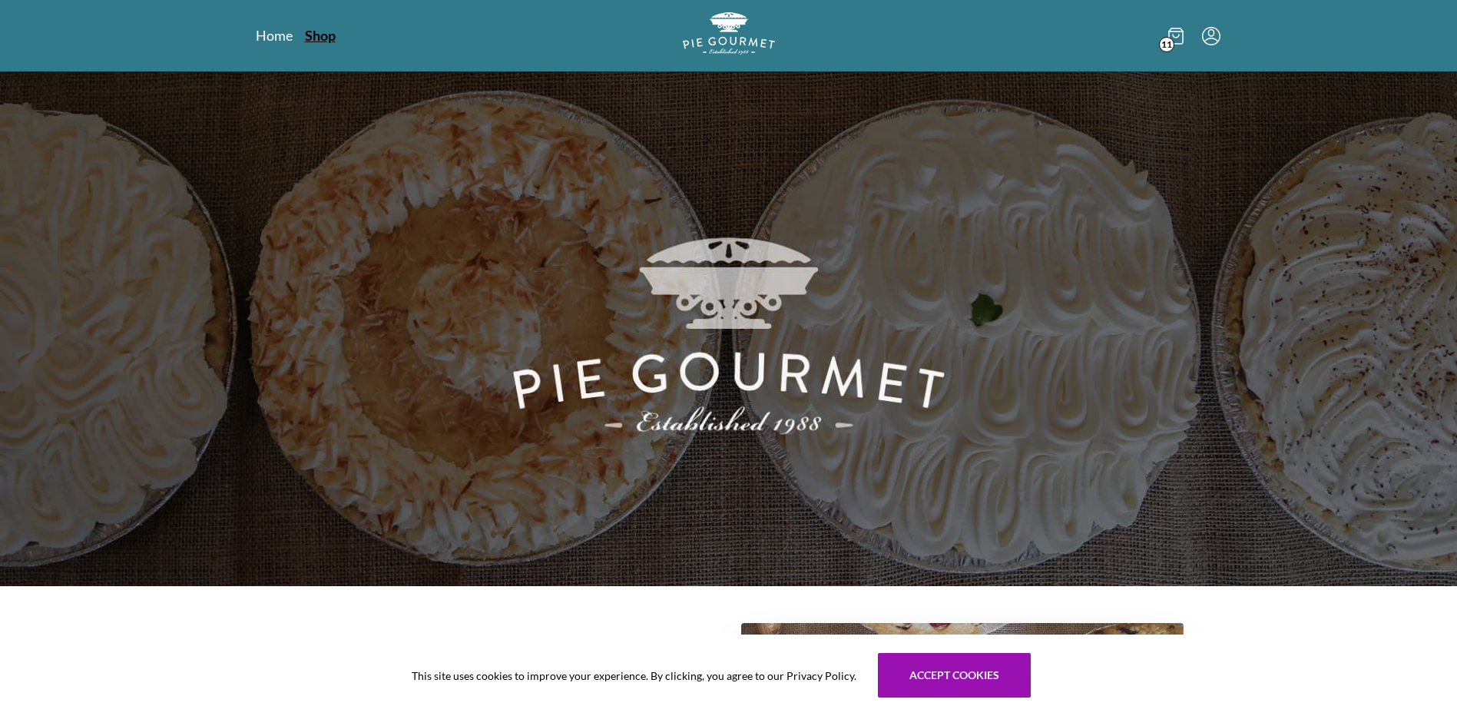
click at [323, 35] on link "Shop" at bounding box center [320, 35] width 31 height 18
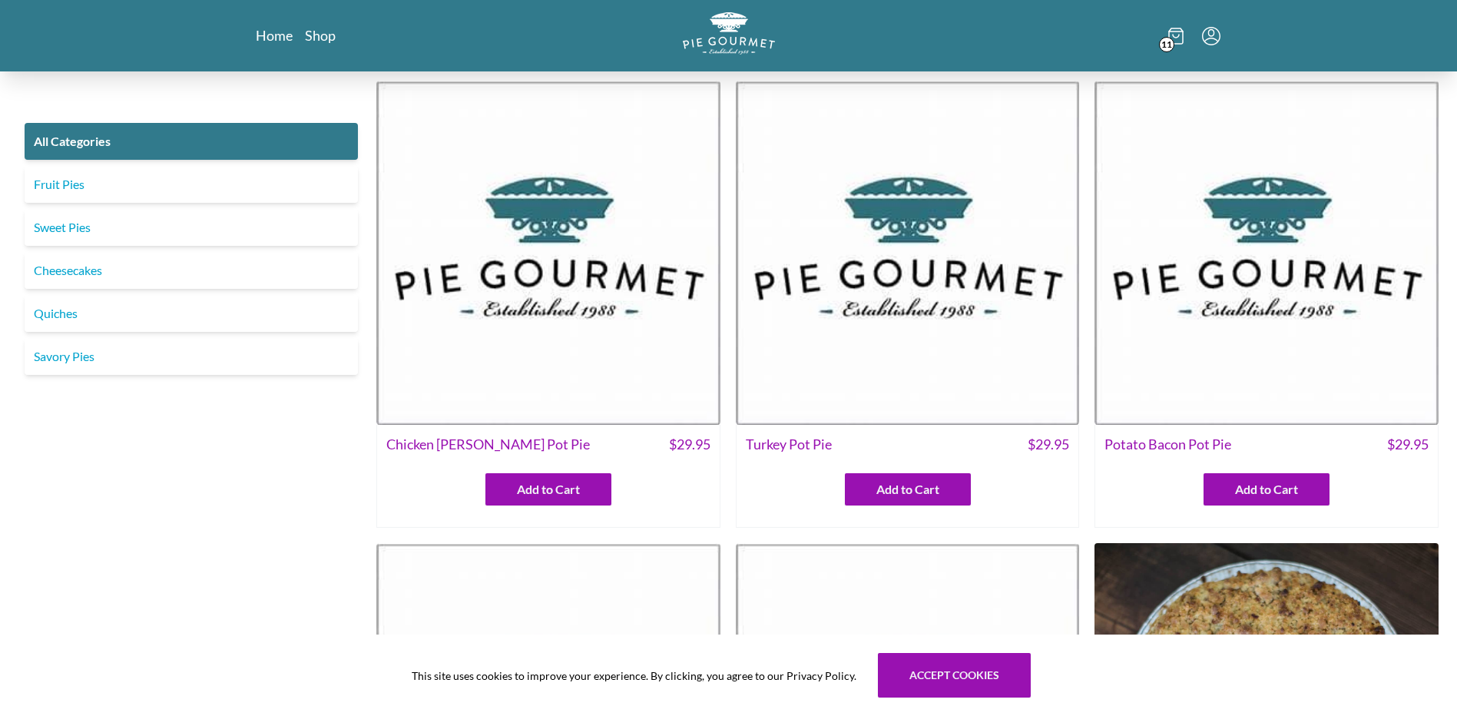
click at [531, 273] on img at bounding box center [548, 253] width 344 height 344
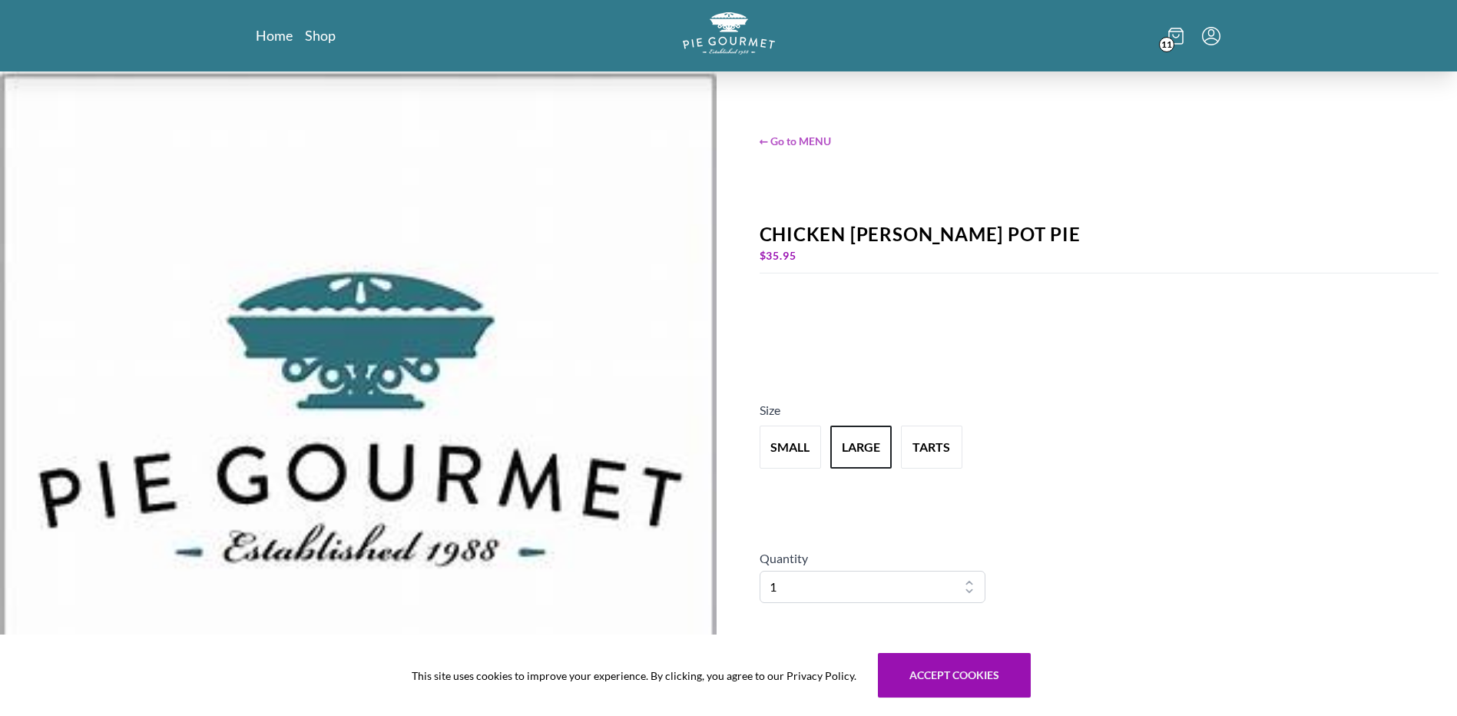
click at [806, 137] on span "← Go to MENU" at bounding box center [1100, 141] width 680 height 16
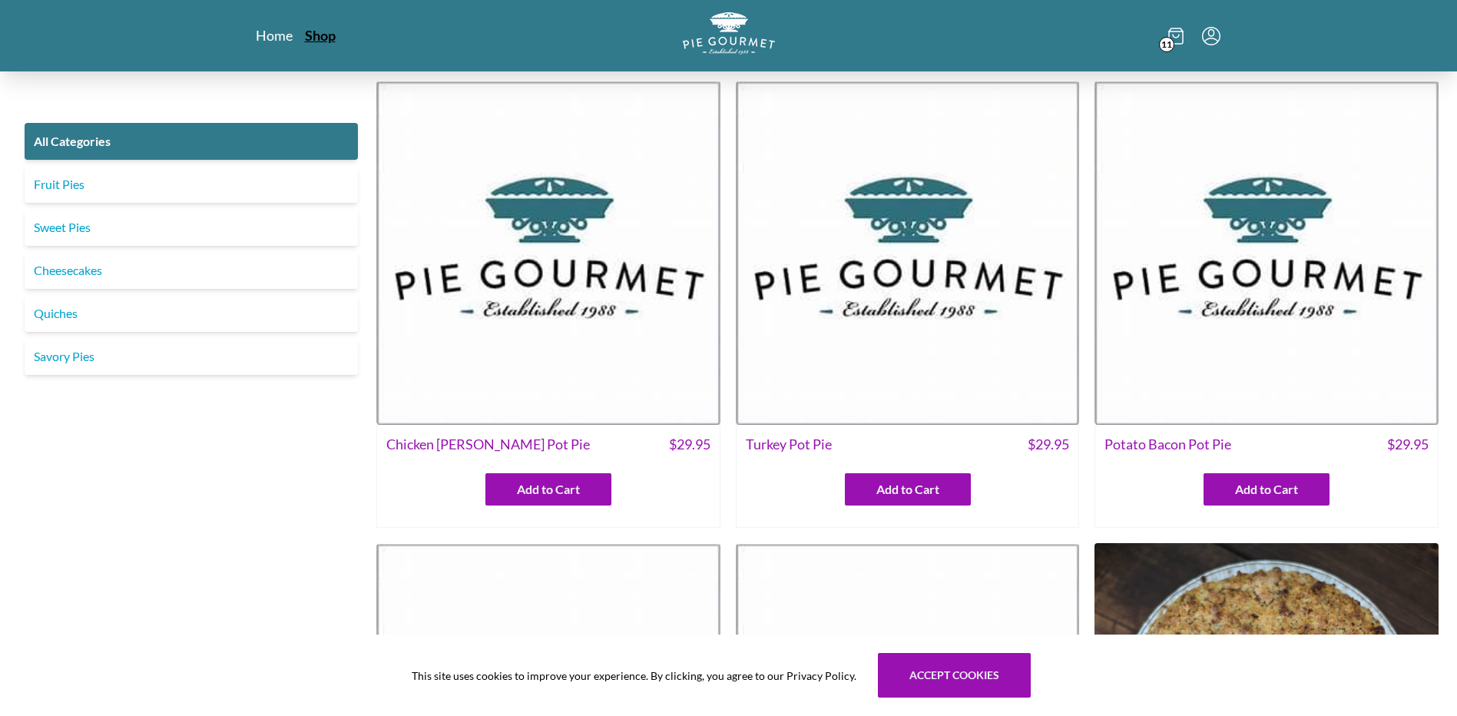
click at [320, 31] on link "Shop" at bounding box center [320, 35] width 31 height 18
click at [1215, 35] on icon "Menu" at bounding box center [1211, 36] width 18 height 18
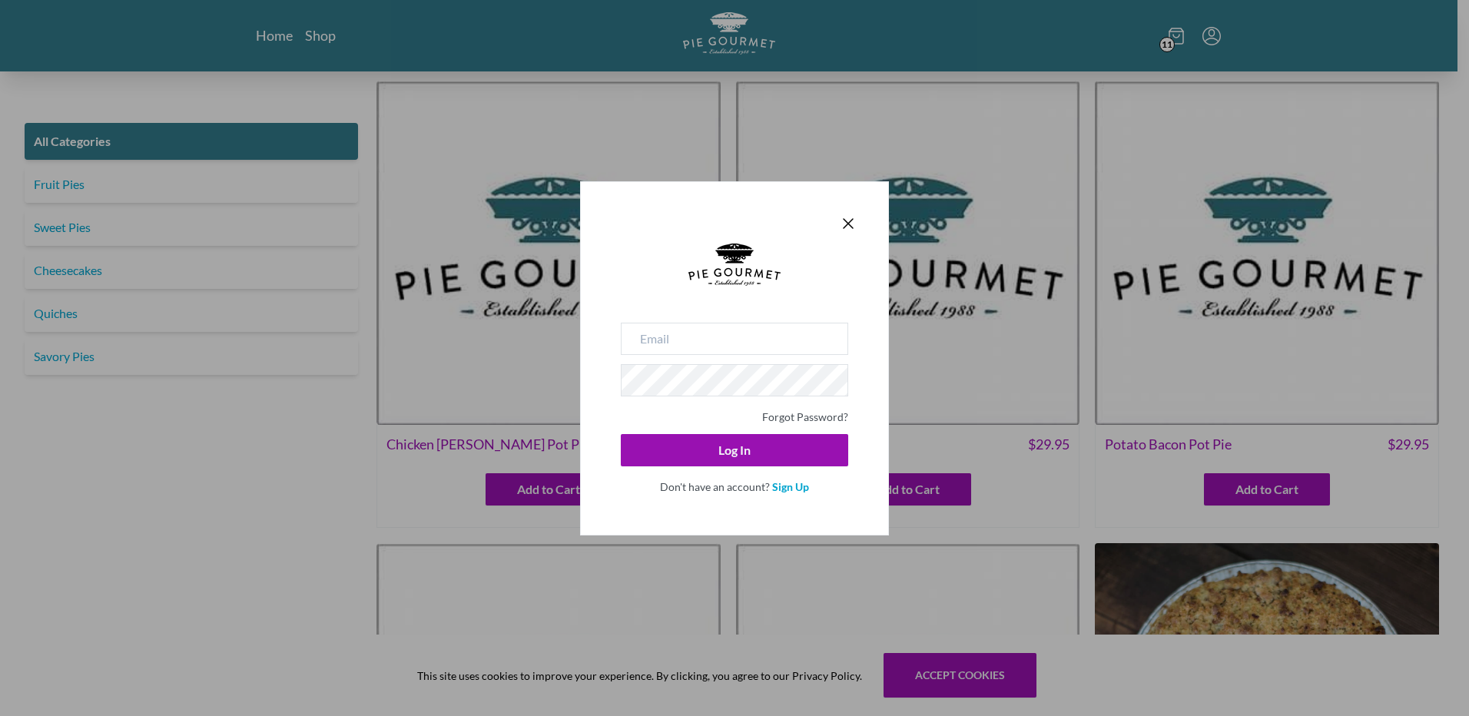
click at [1081, 40] on div "Forgot Password? Log In Don't have an account? Sign Up" at bounding box center [734, 358] width 1469 height 716
click at [850, 221] on icon "Close panel" at bounding box center [848, 223] width 9 height 9
